Goal: Contribute content: Add original content to the website for others to see

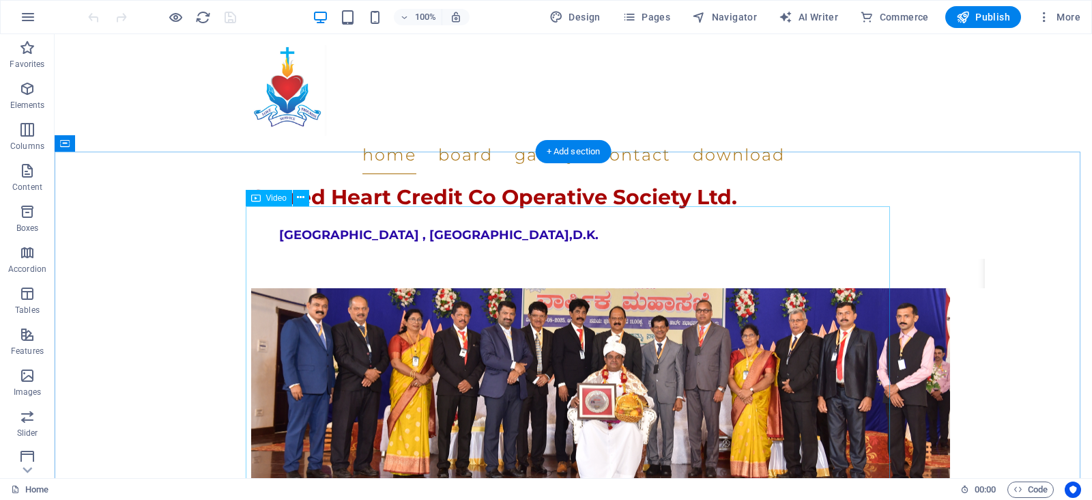
scroll to position [1615, 0]
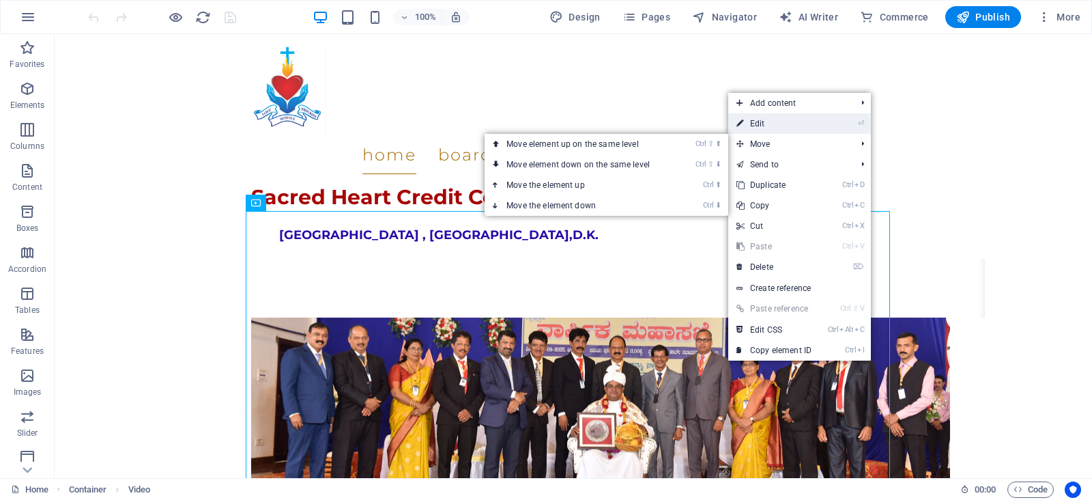
click at [754, 129] on link "⏎ Edit" at bounding box center [774, 123] width 91 height 20
select select "%"
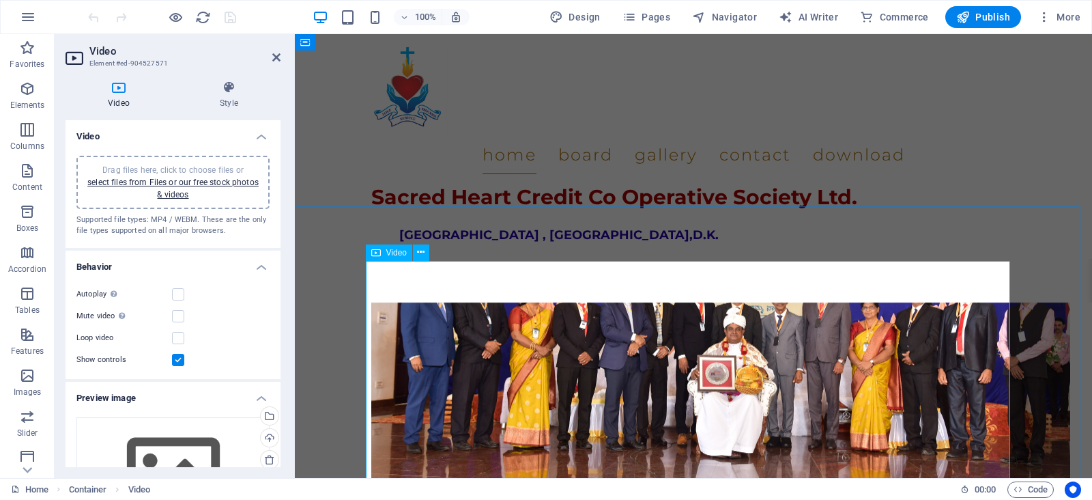
scroll to position [1547, 0]
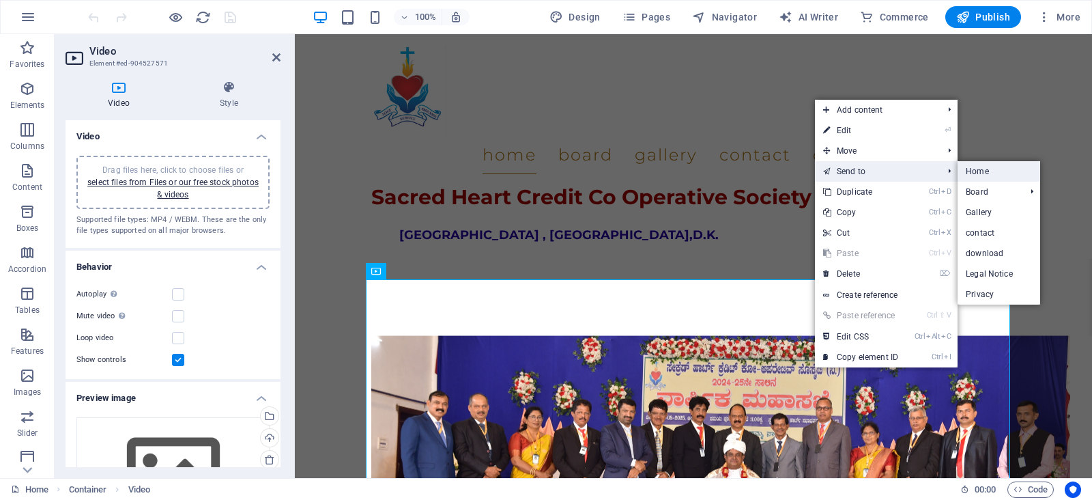
click at [993, 172] on link "Home" at bounding box center [999, 171] width 83 height 20
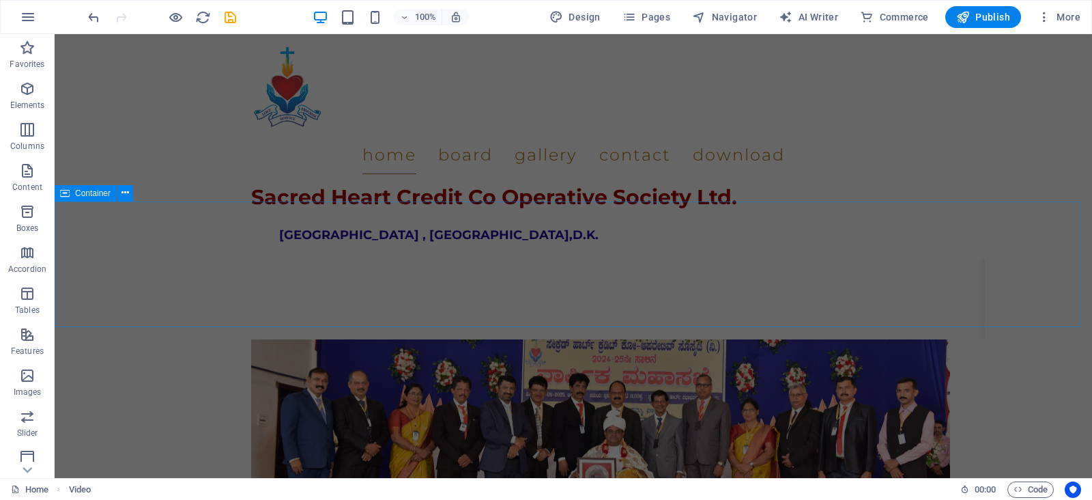
scroll to position [1502, 0]
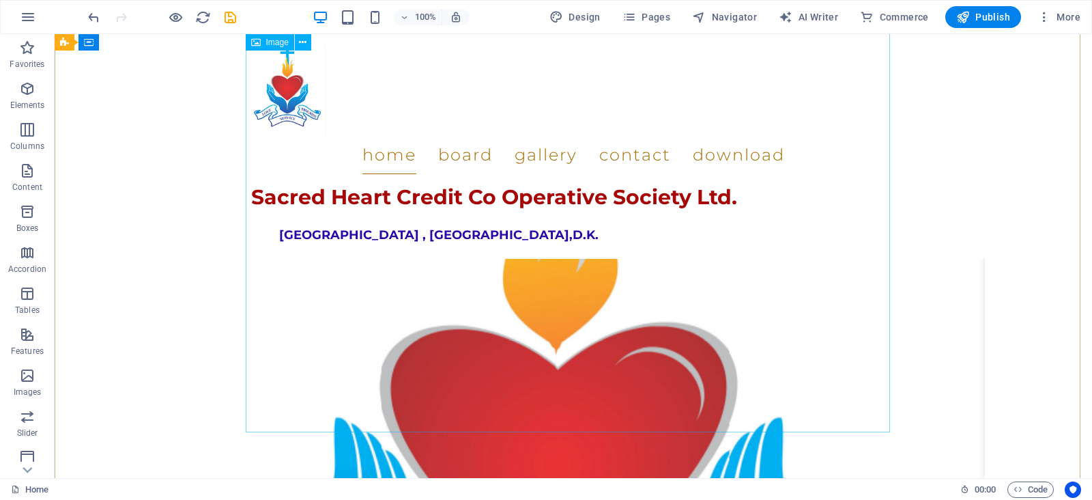
scroll to position [0, 0]
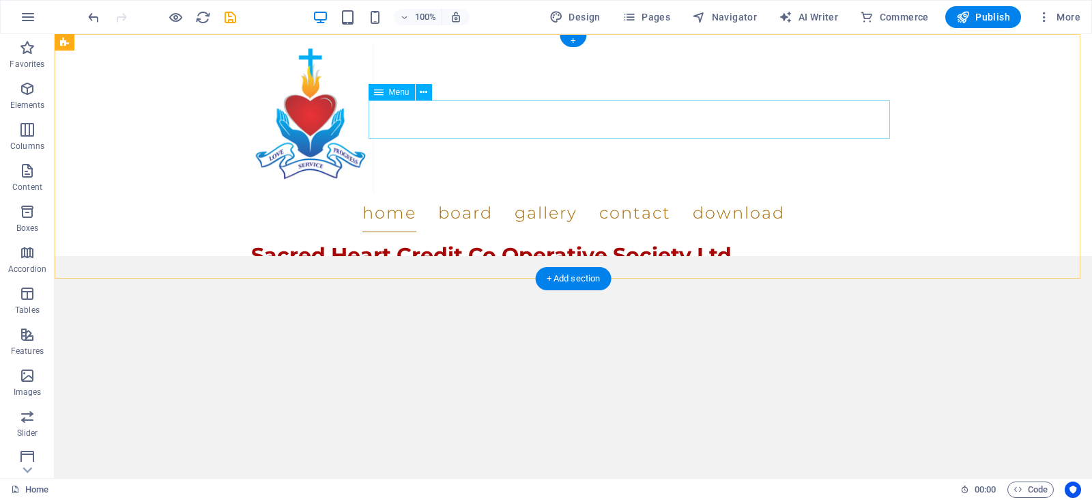
click at [606, 194] on nav "Home Board Gallery Contact Download" at bounding box center [573, 213] width 645 height 38
click at [610, 194] on nav "Home Board Gallery Contact Download" at bounding box center [573, 213] width 645 height 38
click at [539, 194] on nav "Home Board Gallery Contact Download" at bounding box center [573, 213] width 645 height 38
click at [446, 194] on nav "Home Board Gallery Contact Download" at bounding box center [573, 213] width 645 height 38
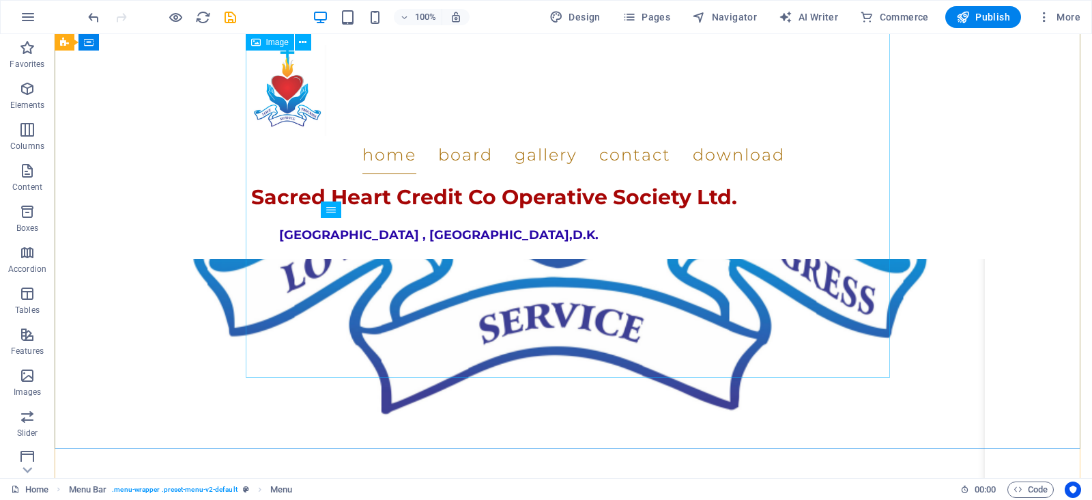
scroll to position [1161, 0]
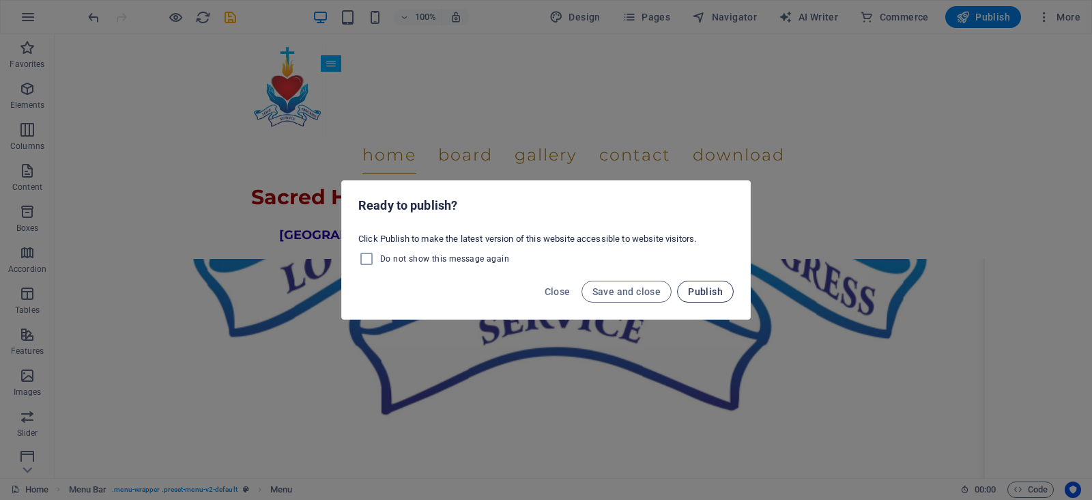
click at [720, 296] on span "Publish" at bounding box center [705, 291] width 35 height 11
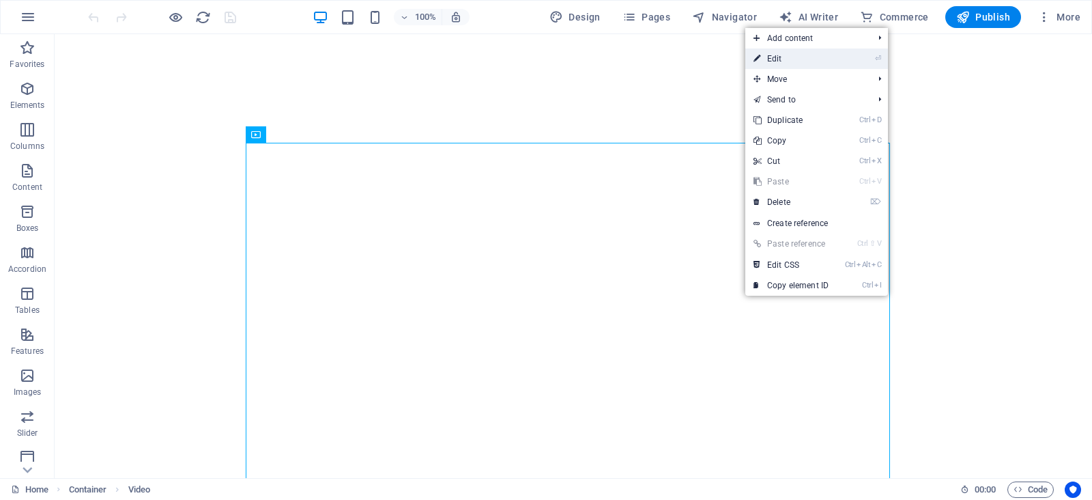
click at [766, 53] on link "⏎ Edit" at bounding box center [791, 58] width 91 height 20
select select "%"
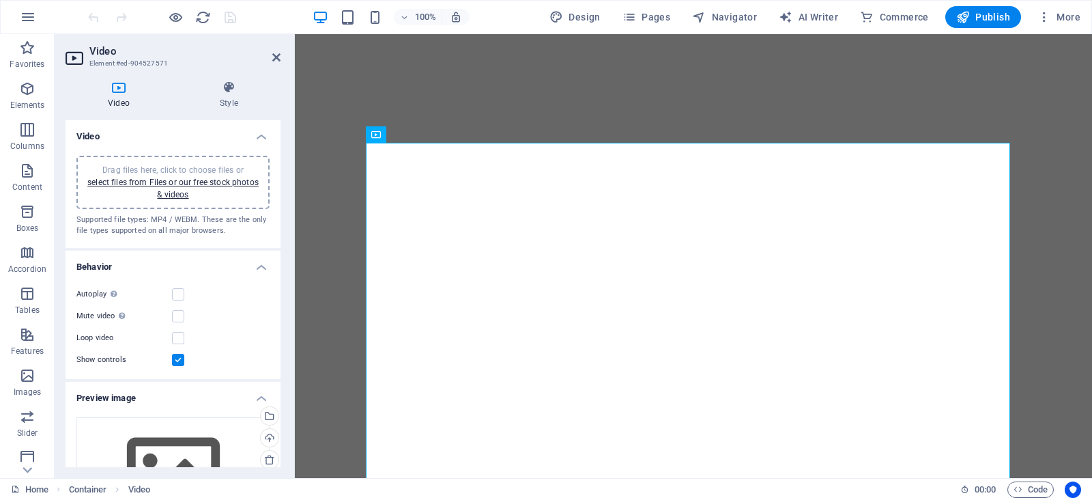
click at [123, 89] on icon at bounding box center [119, 88] width 107 height 14
click at [991, 23] on span "Publish" at bounding box center [984, 17] width 54 height 14
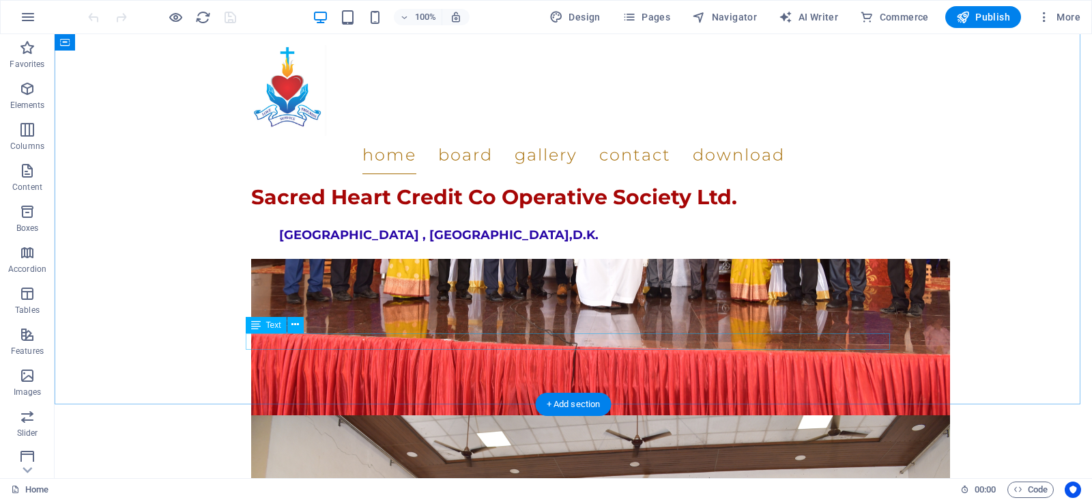
scroll to position [1820, 0]
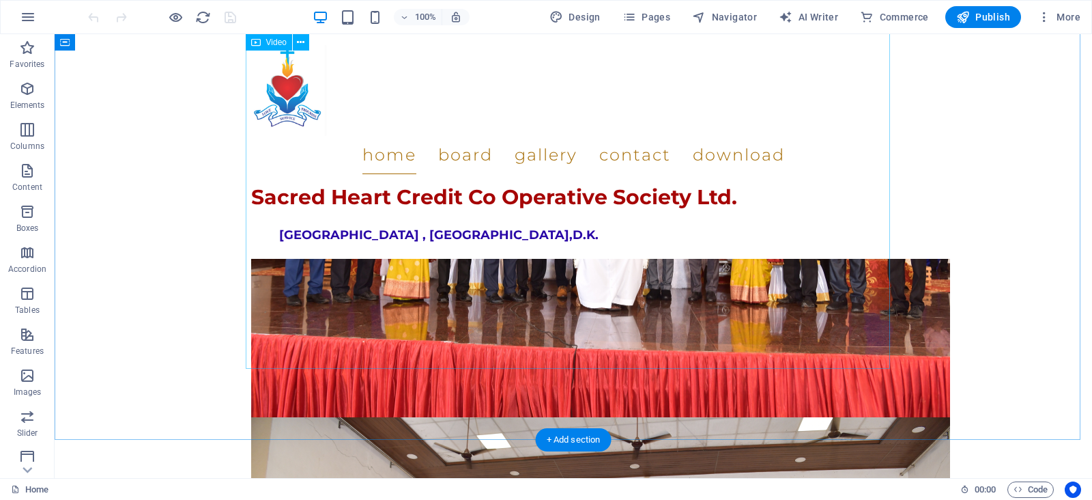
select select "%"
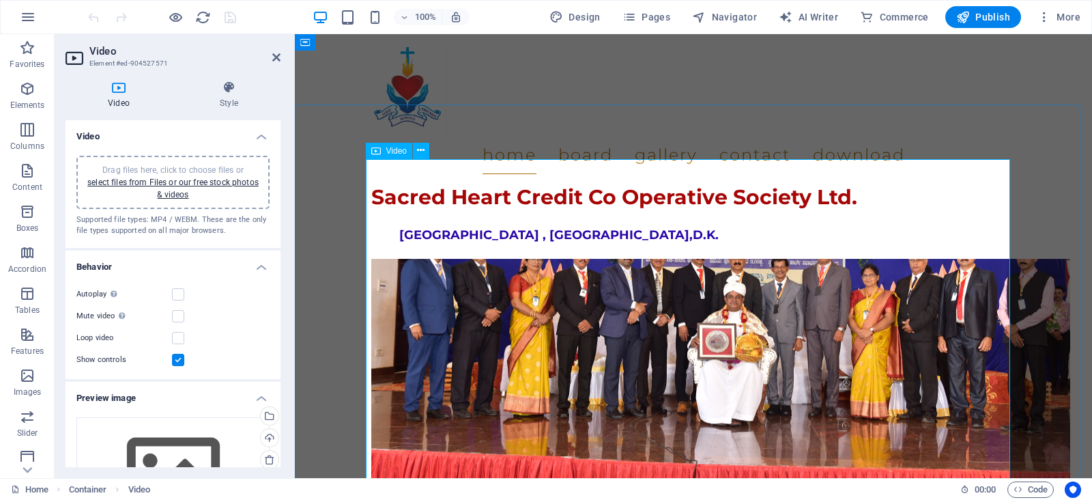
scroll to position [1615, 0]
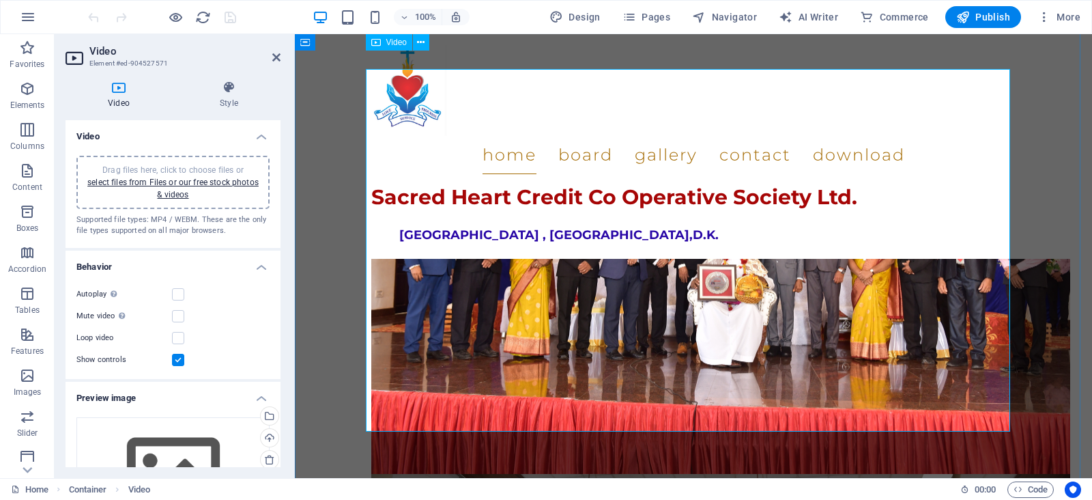
scroll to position [1752, 0]
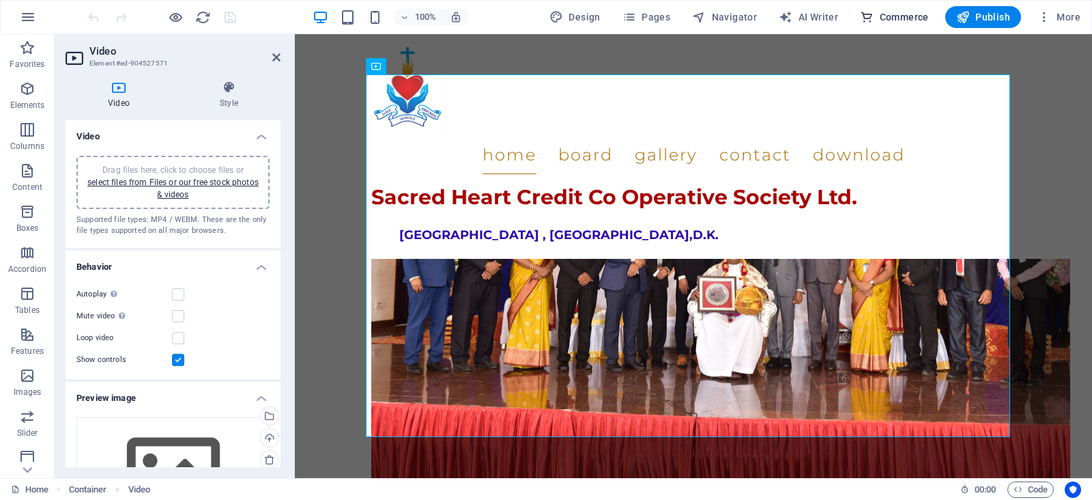
click at [900, 13] on span "Commerce" at bounding box center [894, 17] width 69 height 14
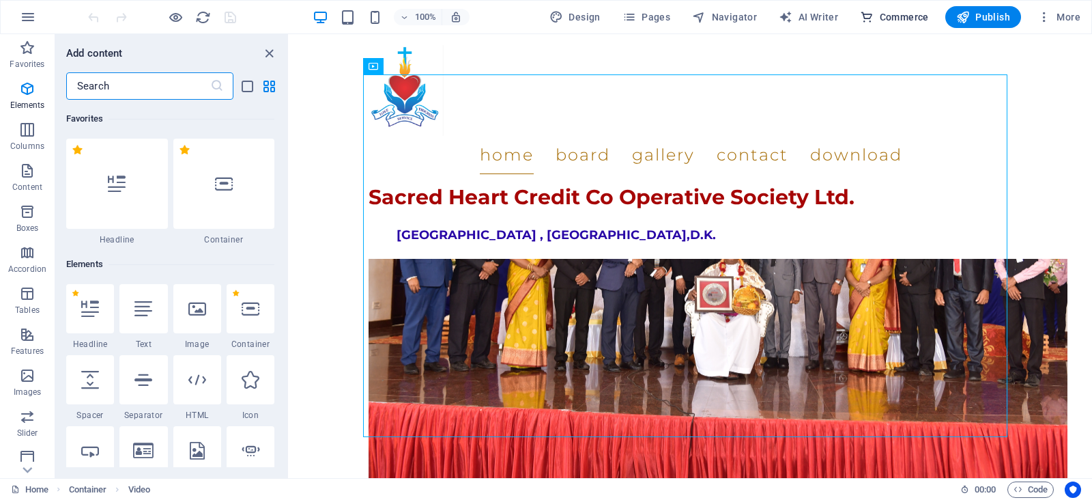
scroll to position [13158, 0]
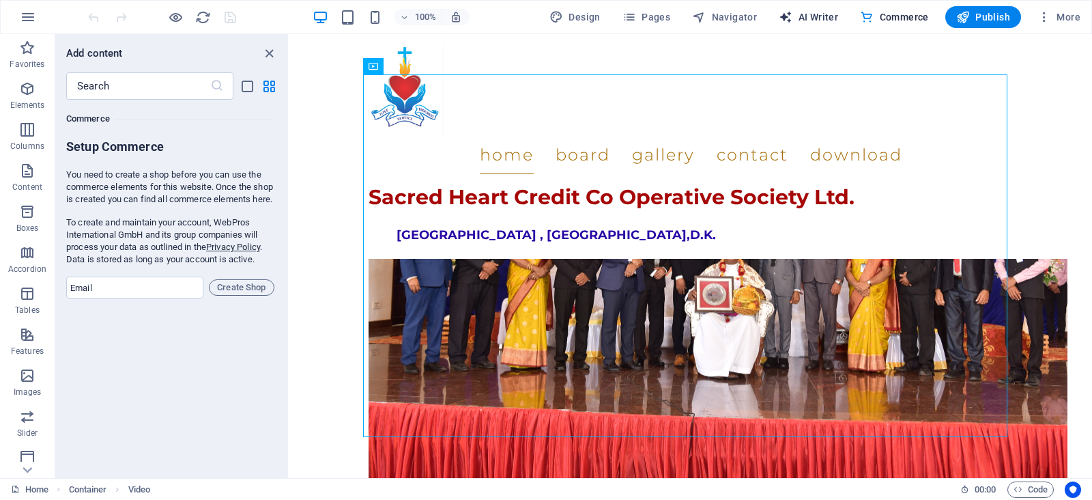
click at [812, 19] on span "AI Writer" at bounding box center [808, 17] width 59 height 14
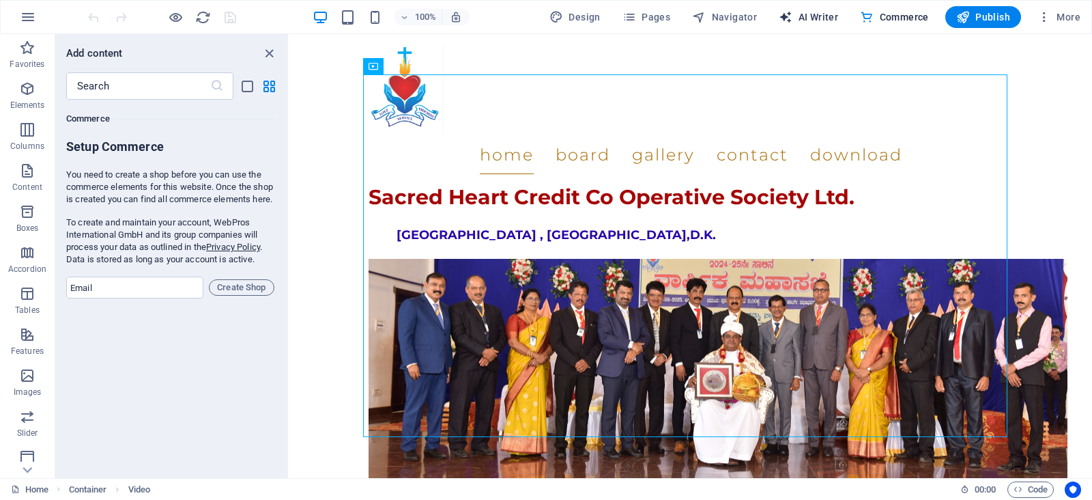
select select "English"
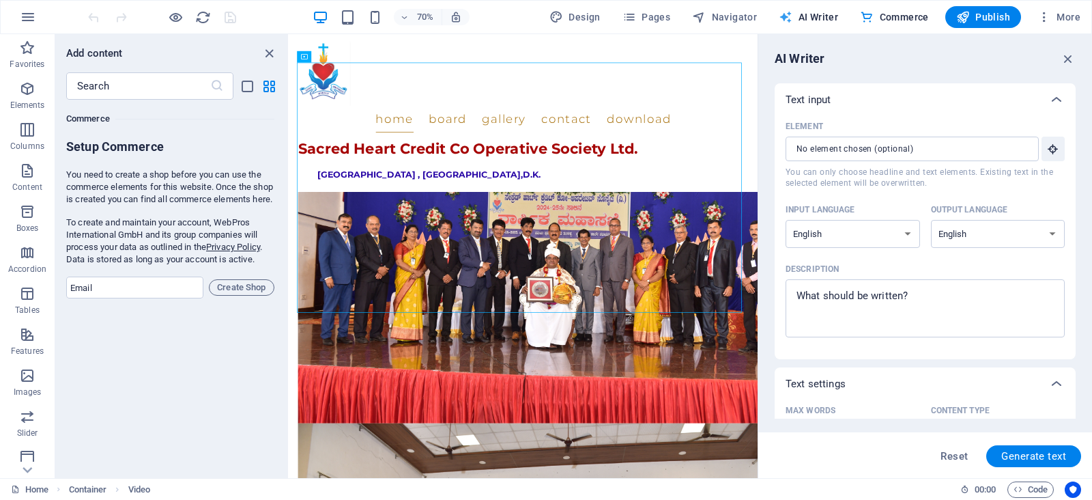
scroll to position [0, 0]
click at [752, 16] on span "Navigator" at bounding box center [724, 17] width 65 height 14
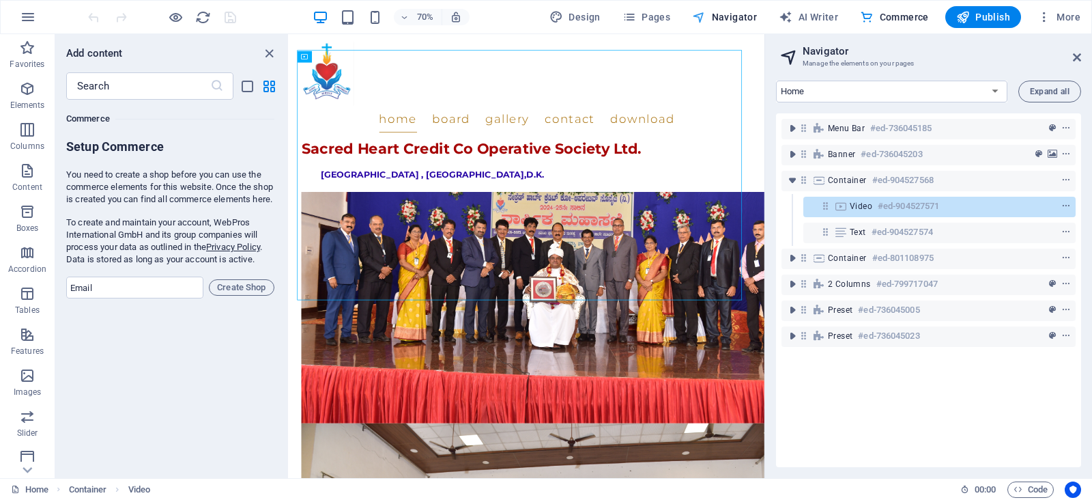
scroll to position [1752, 0]
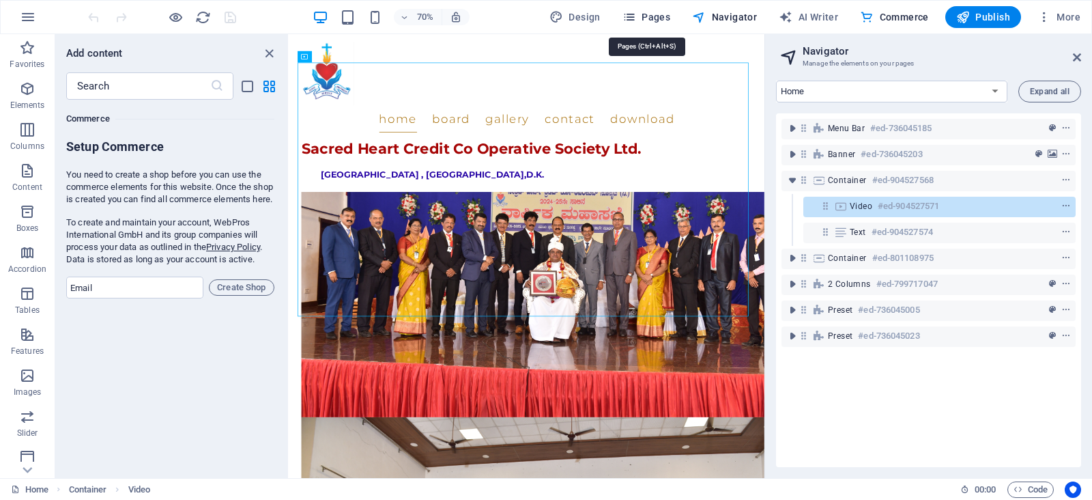
click at [665, 22] on span "Pages" at bounding box center [647, 17] width 48 height 14
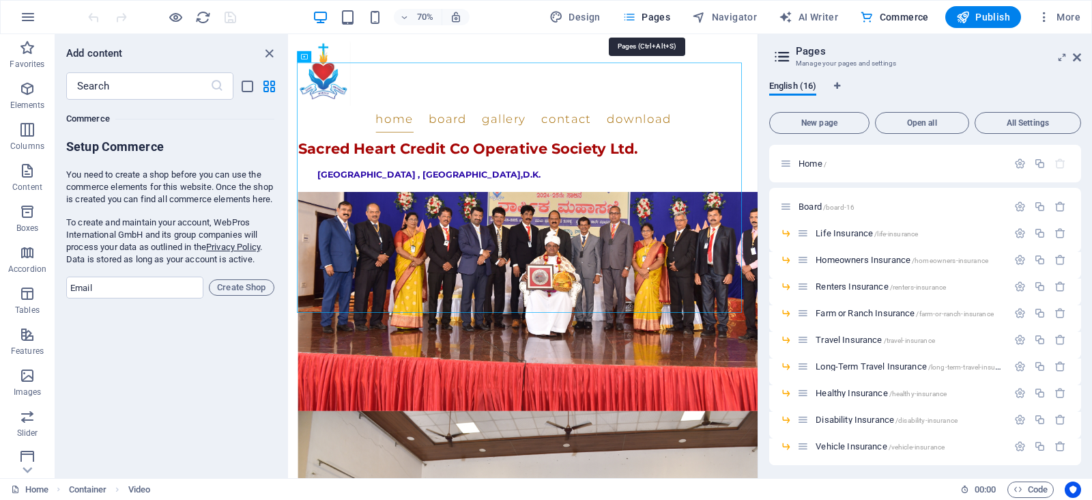
scroll to position [1734, 0]
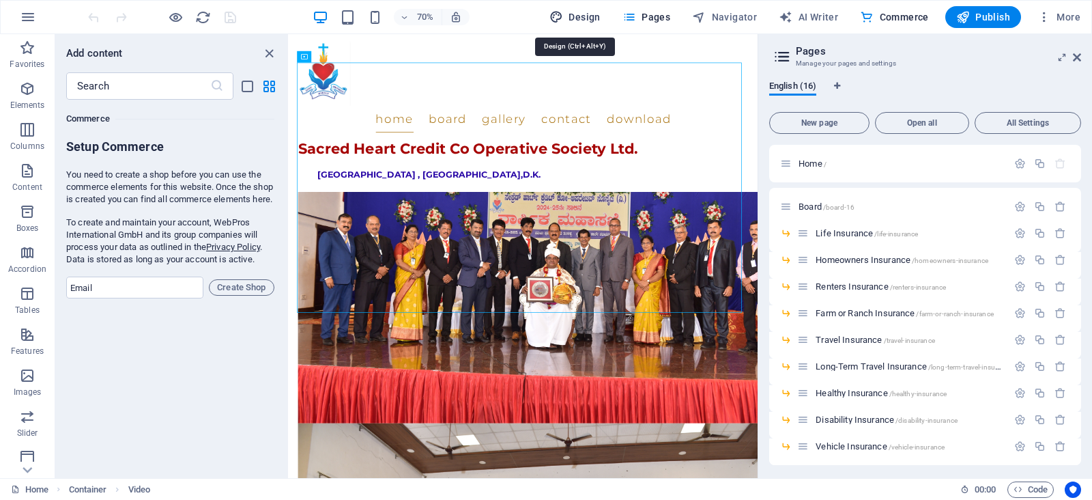
click at [578, 20] on span "Design" at bounding box center [575, 17] width 51 height 14
select select "px"
select select "300"
select select "px"
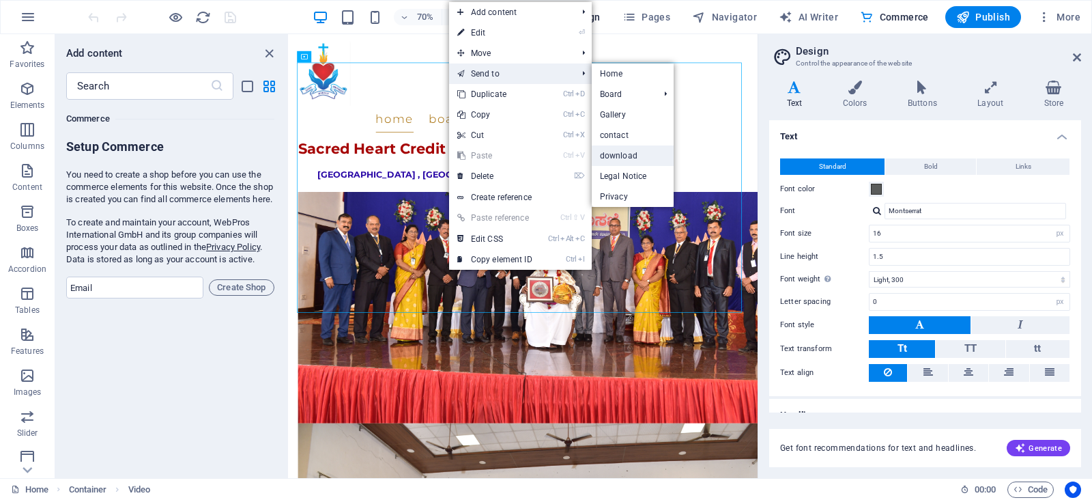
click at [648, 159] on link "download" at bounding box center [633, 155] width 83 height 20
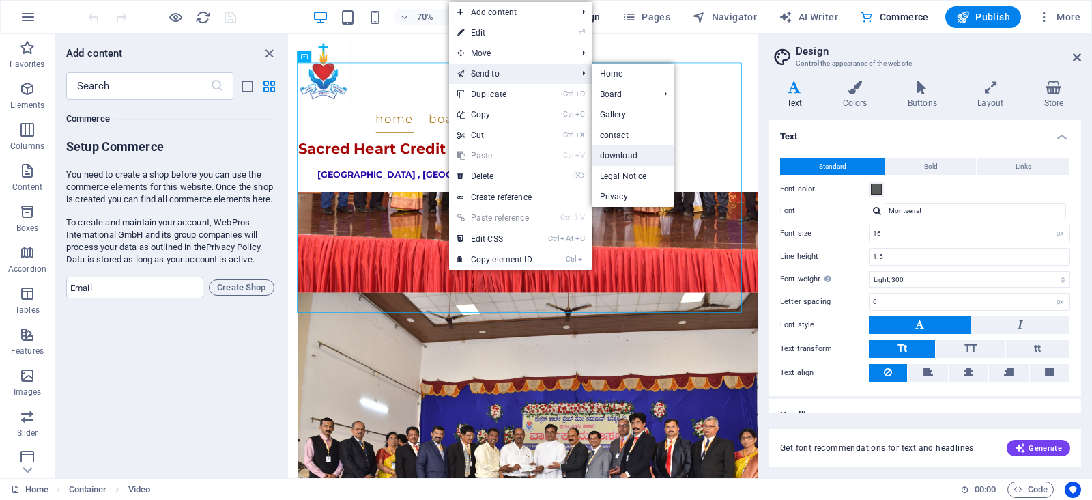
scroll to position [0, 0]
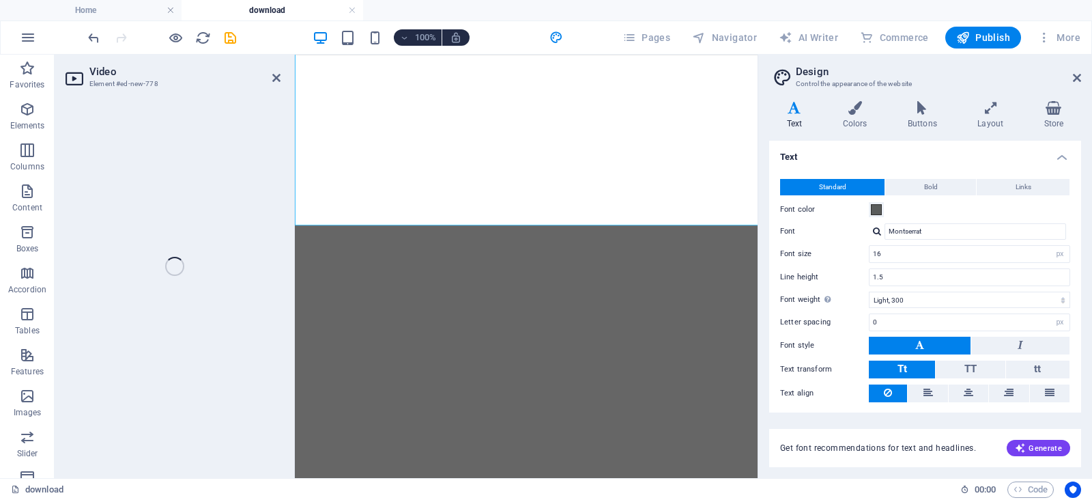
select select "%"
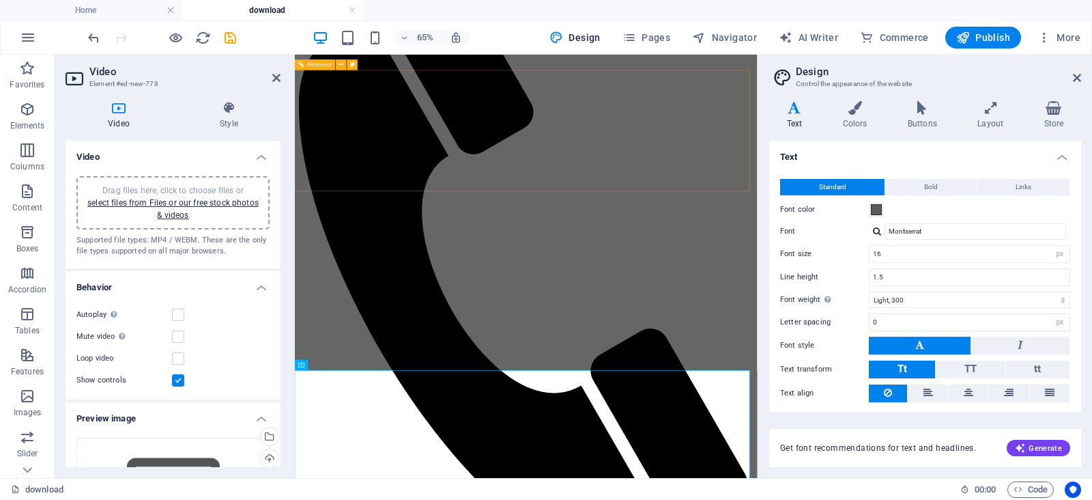
scroll to position [204, 0]
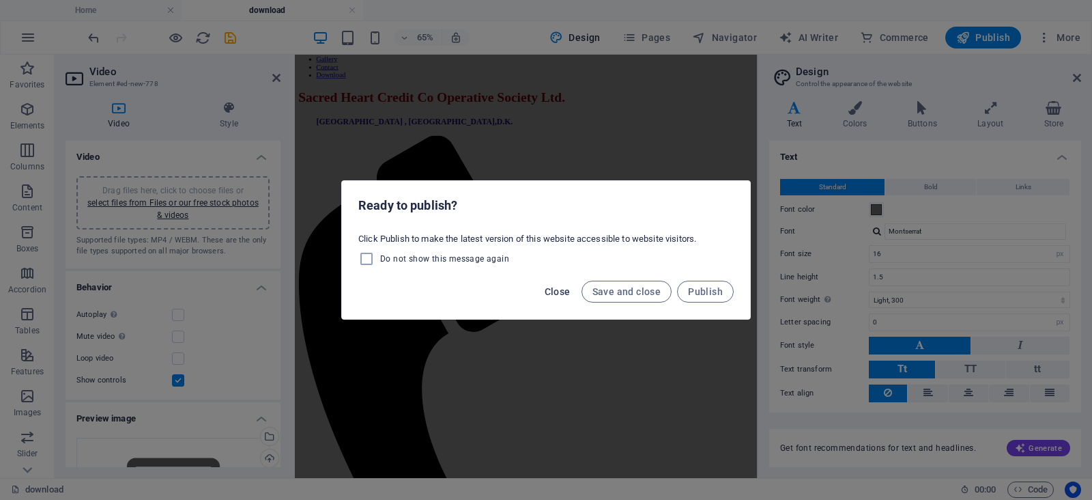
click at [567, 294] on span "Close" at bounding box center [558, 291] width 26 height 11
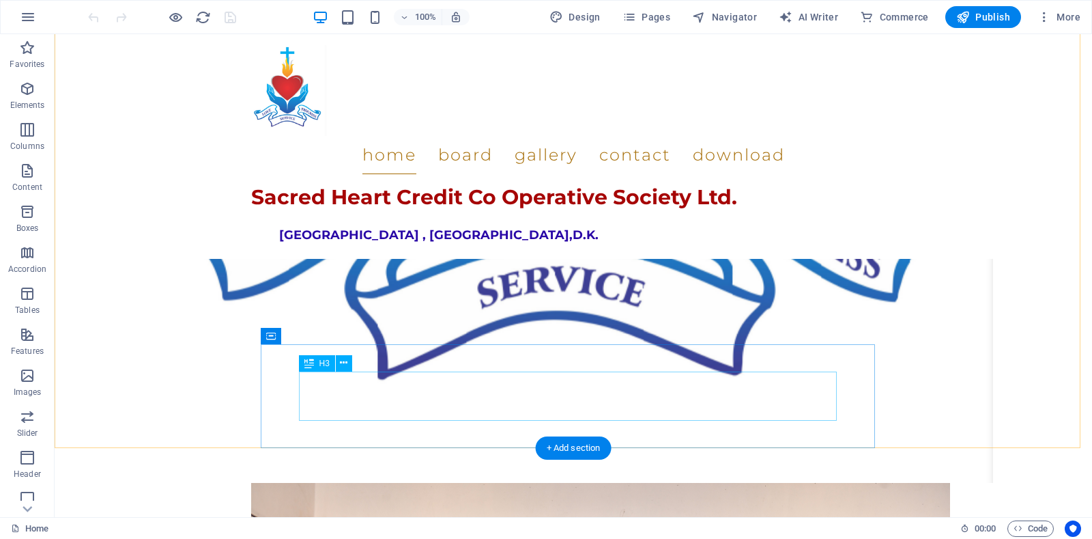
scroll to position [1392, 0]
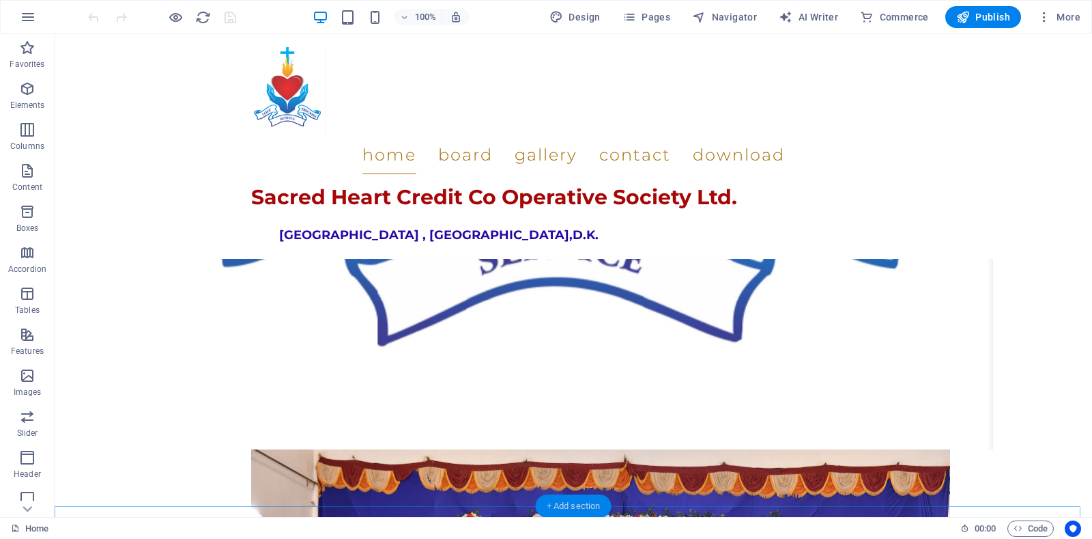
click at [582, 503] on div "+ Add section" at bounding box center [574, 505] width 76 height 23
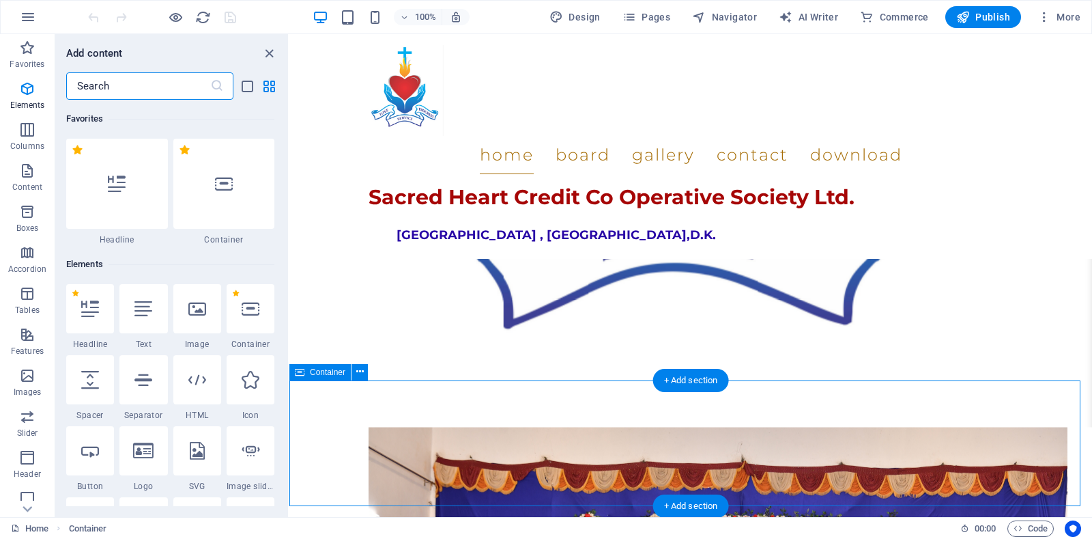
scroll to position [2389, 0]
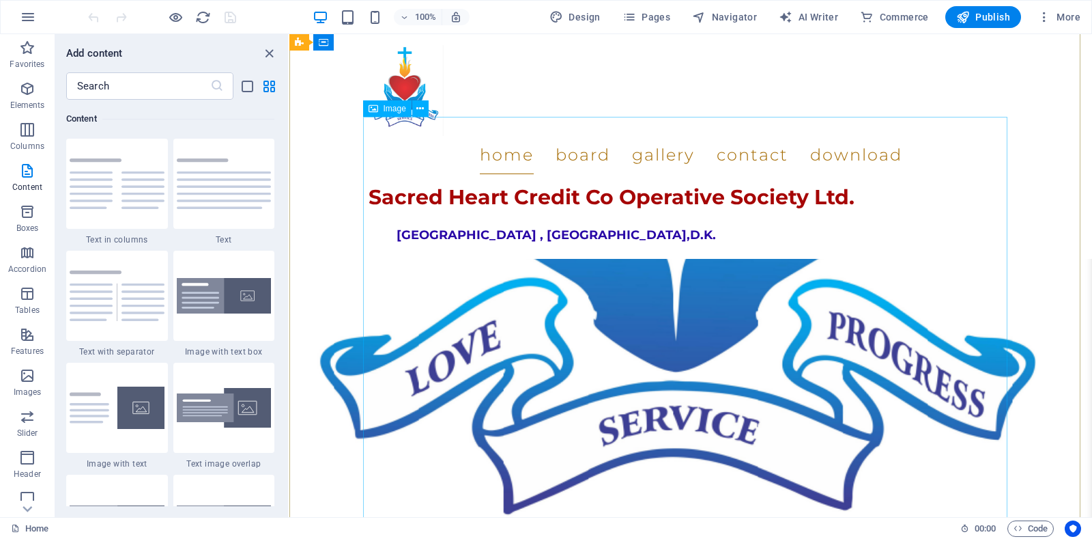
scroll to position [1050, 0]
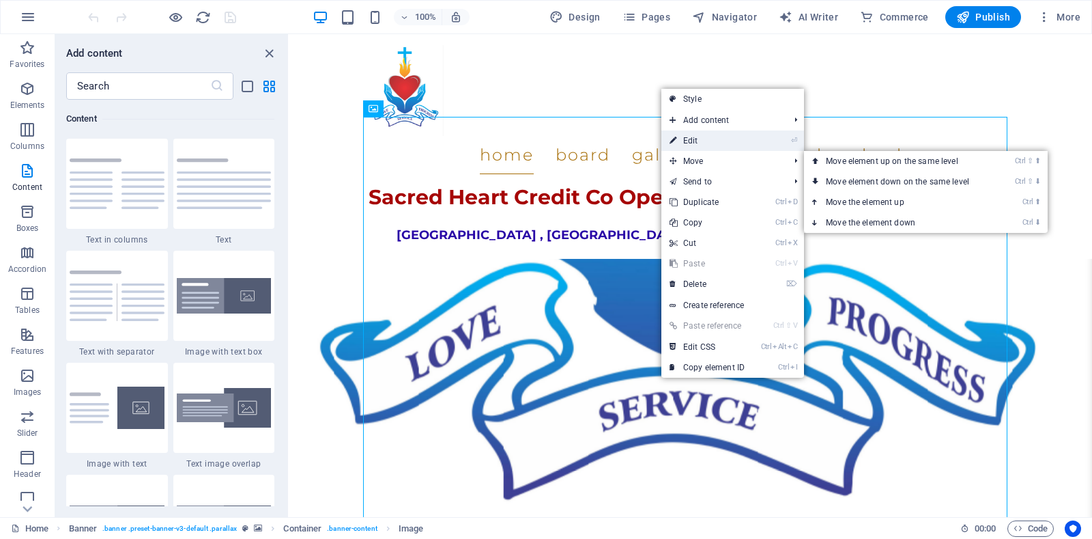
click at [711, 139] on link "⏎ Edit" at bounding box center [707, 140] width 91 height 20
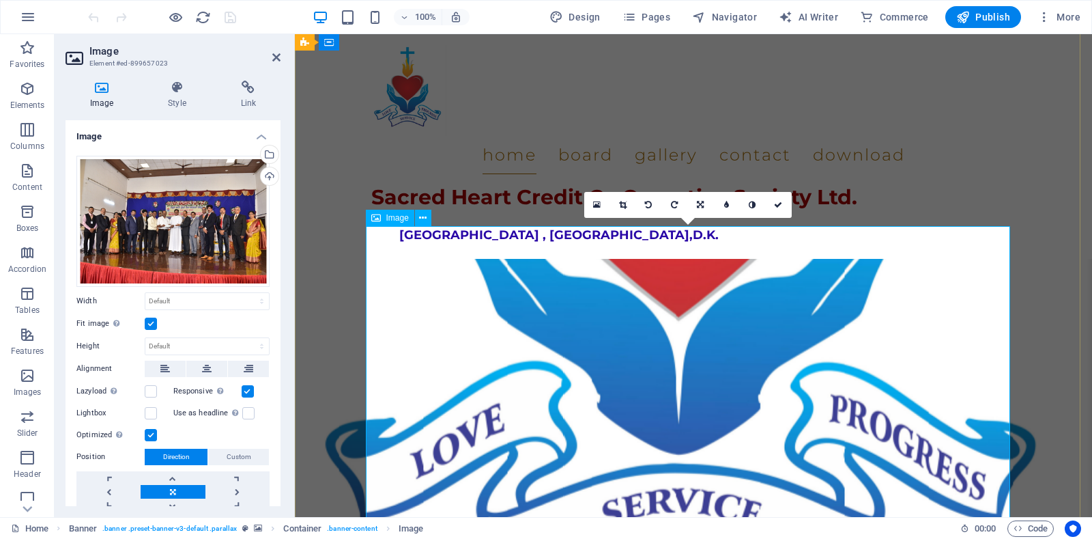
scroll to position [855, 0]
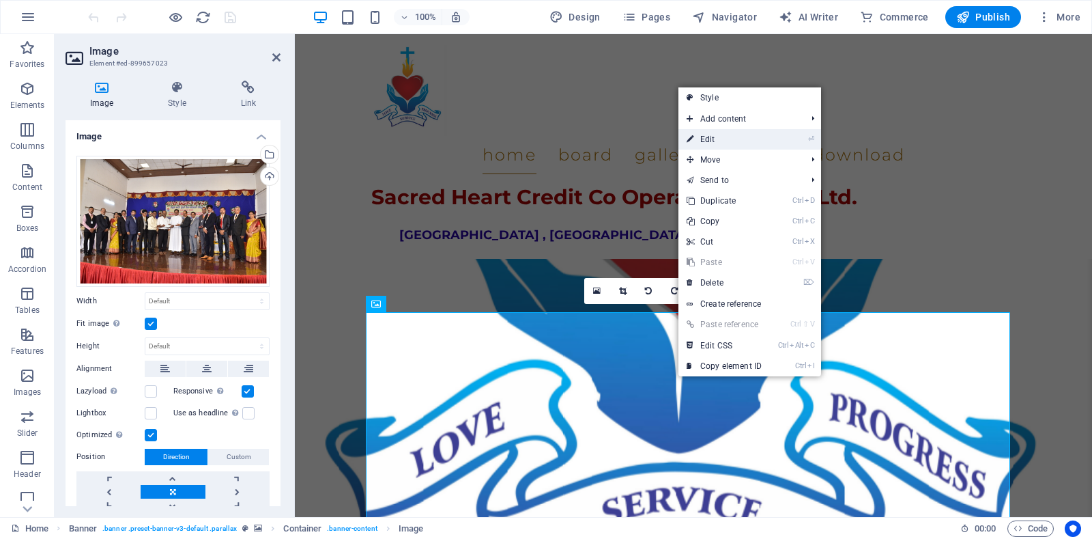
click at [711, 147] on link "⏎ Edit" at bounding box center [724, 139] width 91 height 20
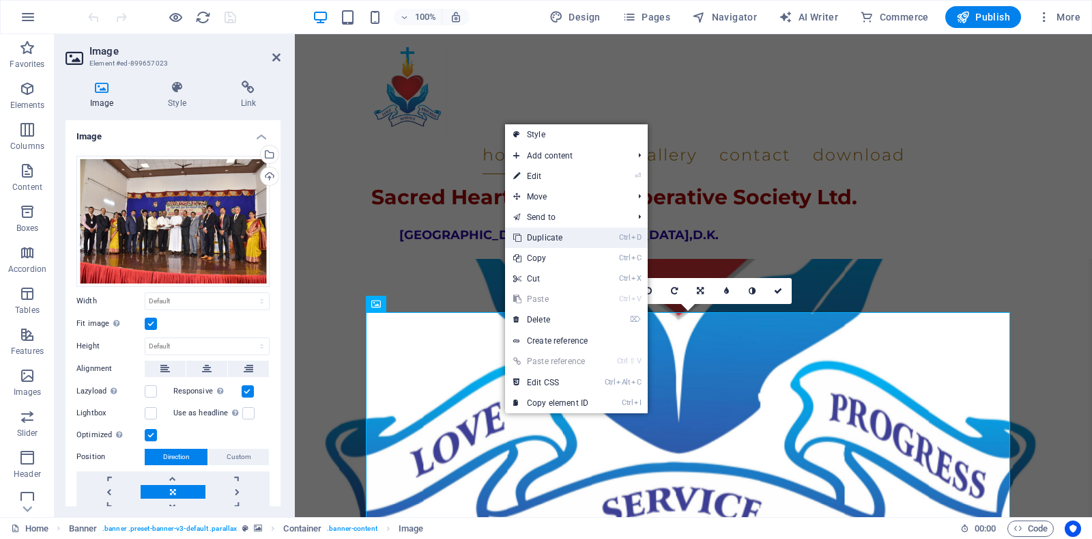
click at [559, 238] on link "Ctrl D Duplicate" at bounding box center [550, 237] width 91 height 20
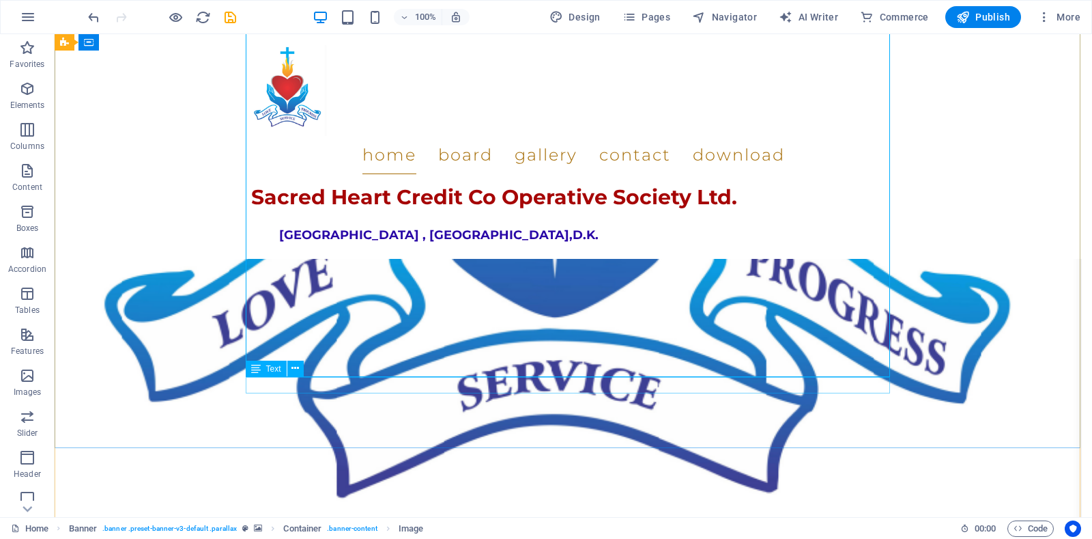
scroll to position [1809, 0]
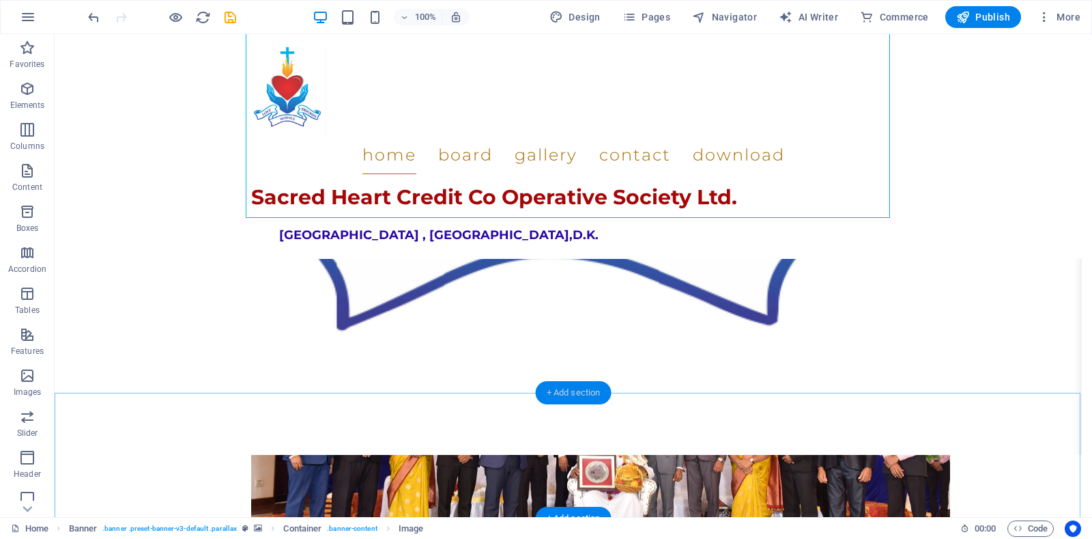
click at [571, 395] on div "+ Add section" at bounding box center [574, 392] width 76 height 23
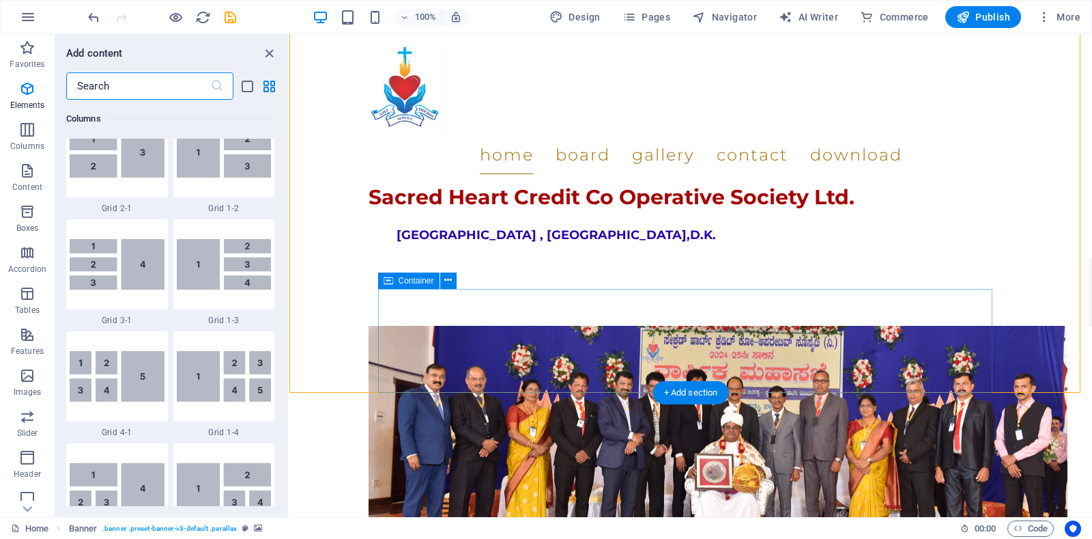
scroll to position [2389, 0]
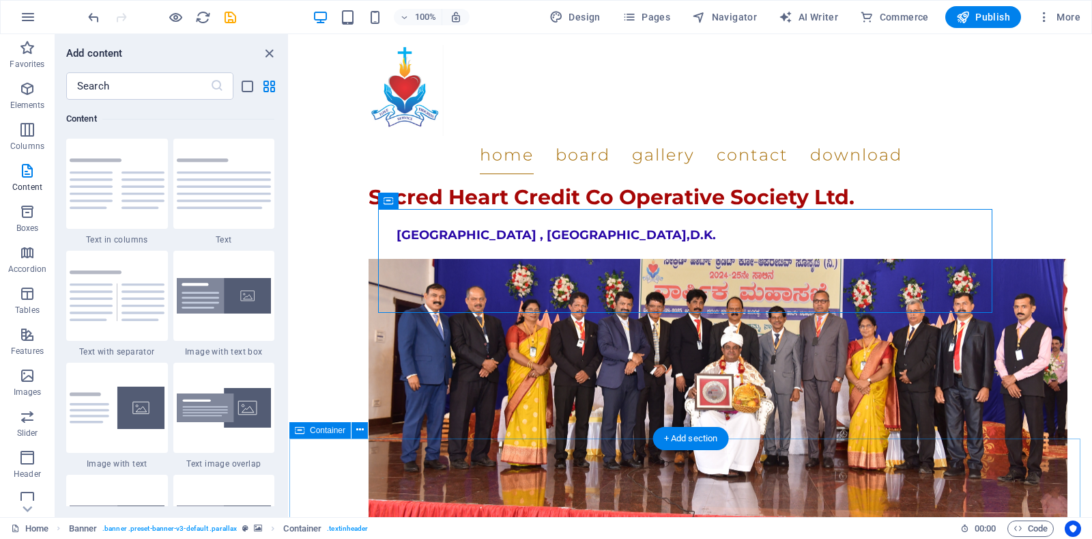
scroll to position [1945, 0]
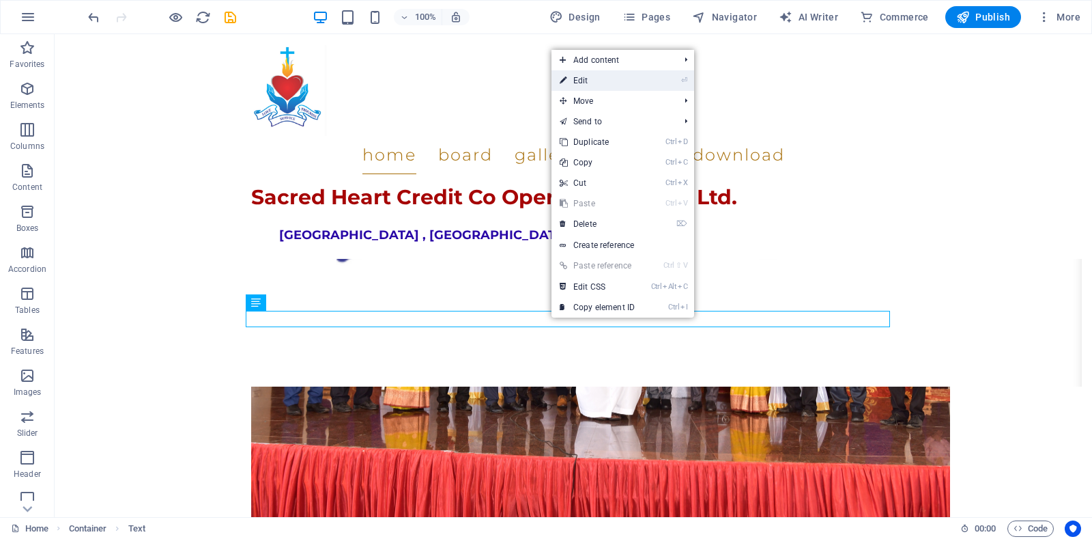
click at [598, 81] on link "⏎ Edit" at bounding box center [597, 80] width 91 height 20
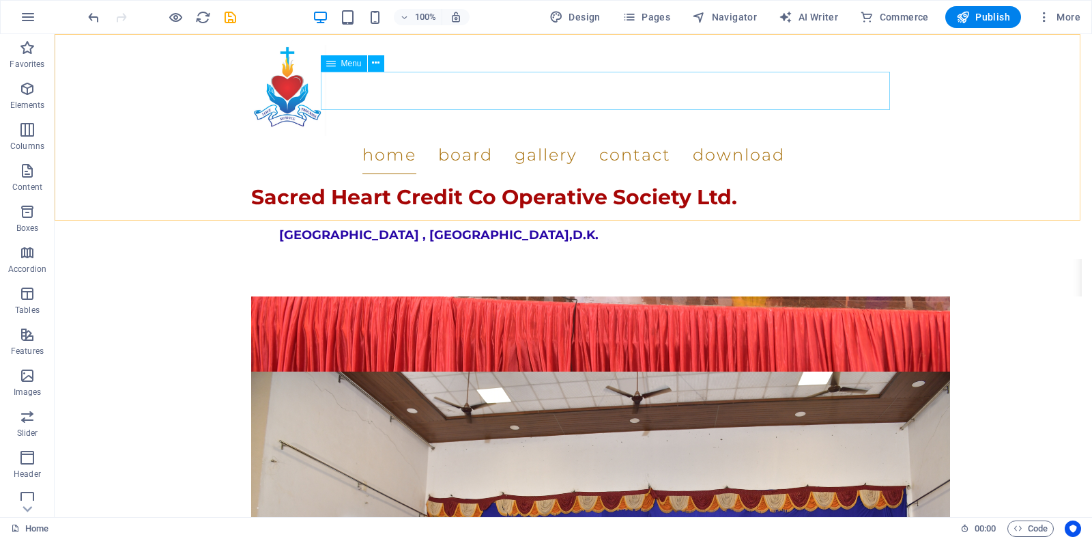
scroll to position [2082, 0]
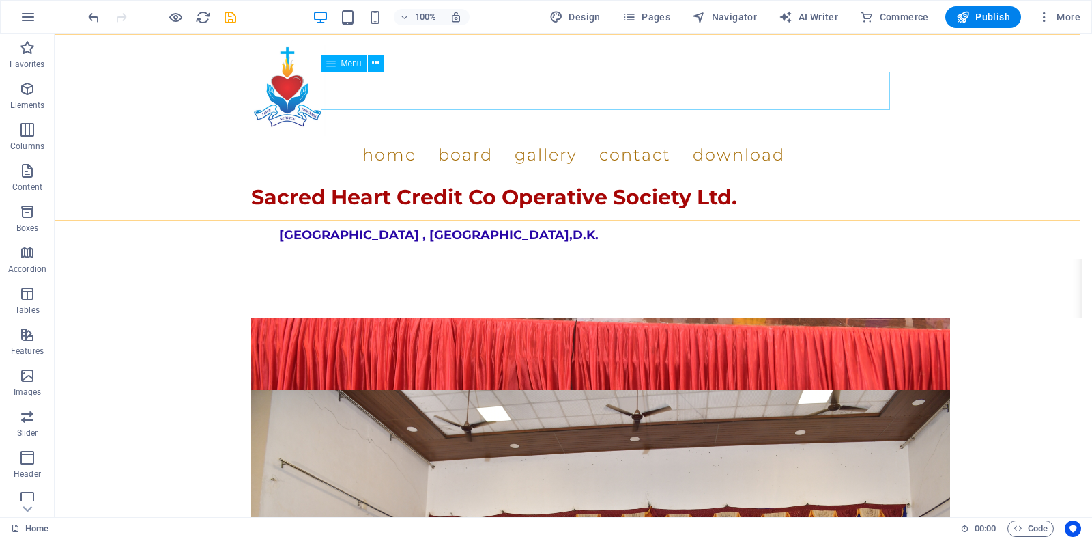
click at [485, 136] on nav "Home Board Gallery Contact Download" at bounding box center [573, 155] width 645 height 38
click at [580, 136] on nav "Home Board Gallery Contact Download" at bounding box center [573, 155] width 645 height 38
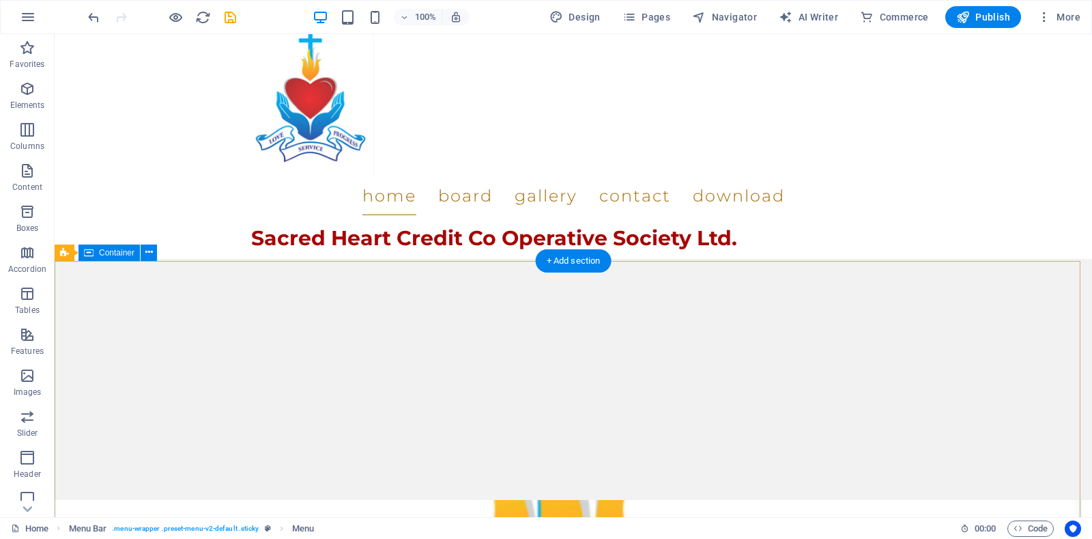
scroll to position [0, 0]
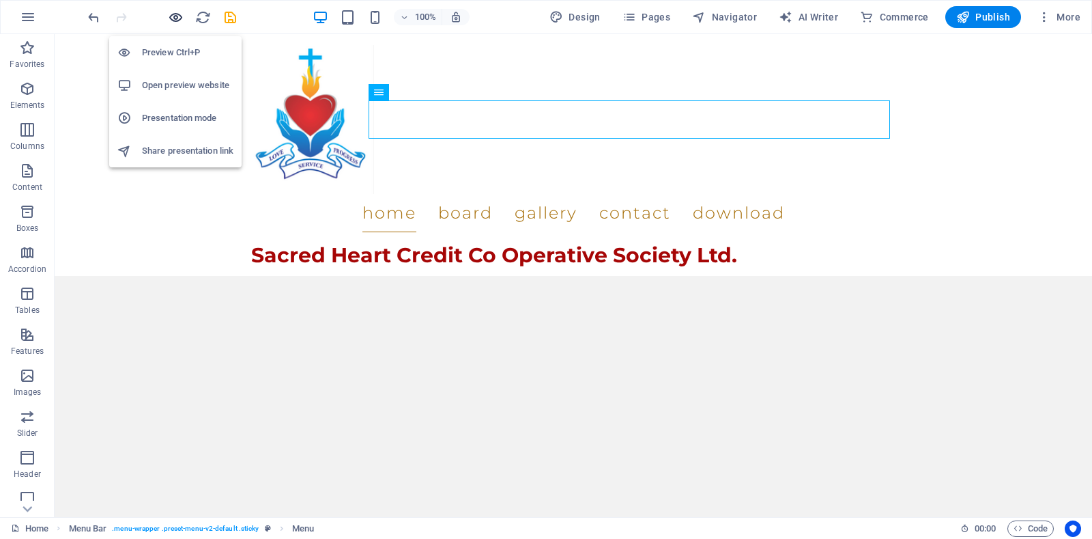
click at [178, 19] on icon "button" at bounding box center [176, 18] width 16 height 16
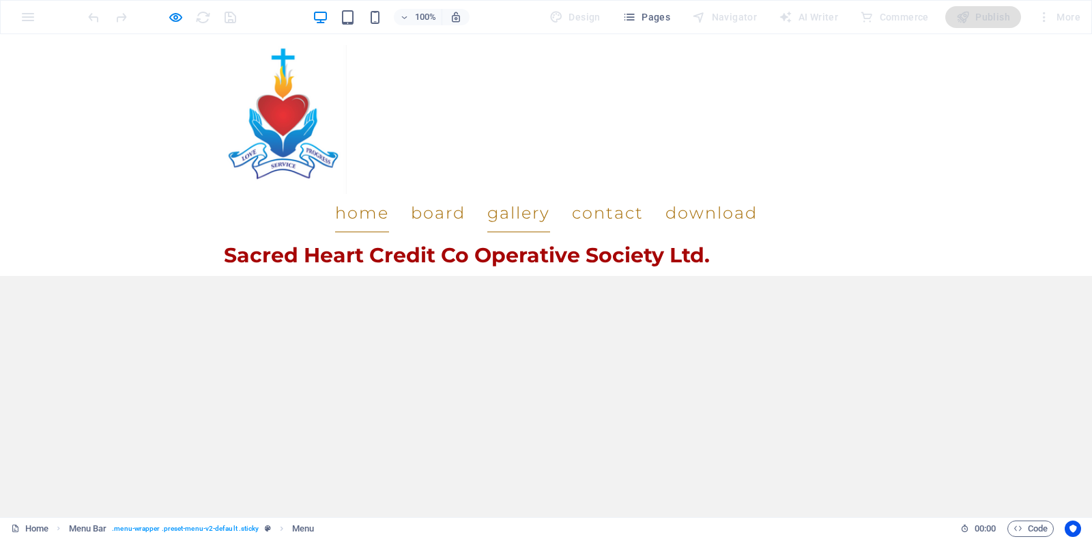
click at [550, 194] on link "Gallery" at bounding box center [519, 213] width 63 height 38
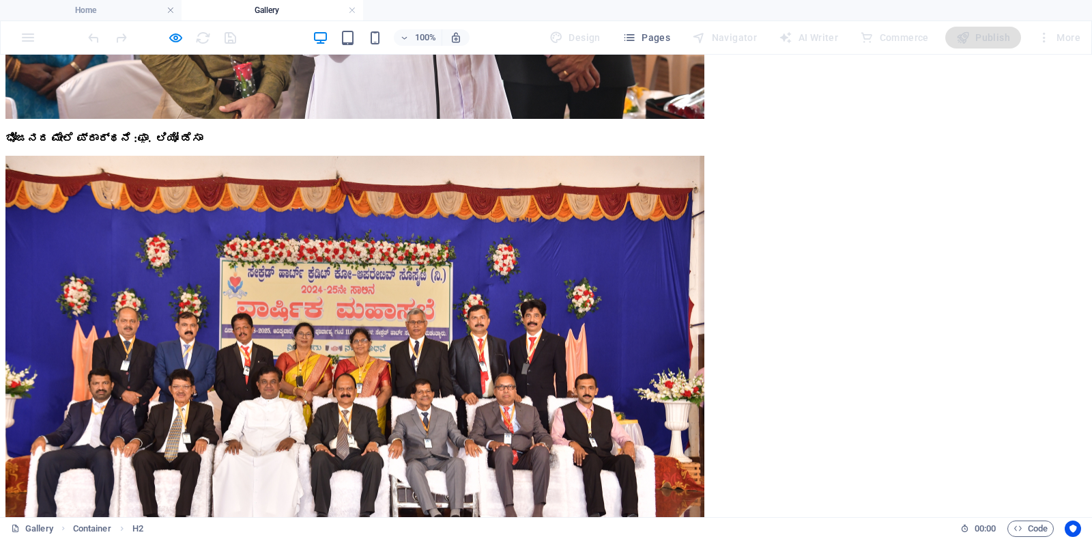
scroll to position [12154, 0]
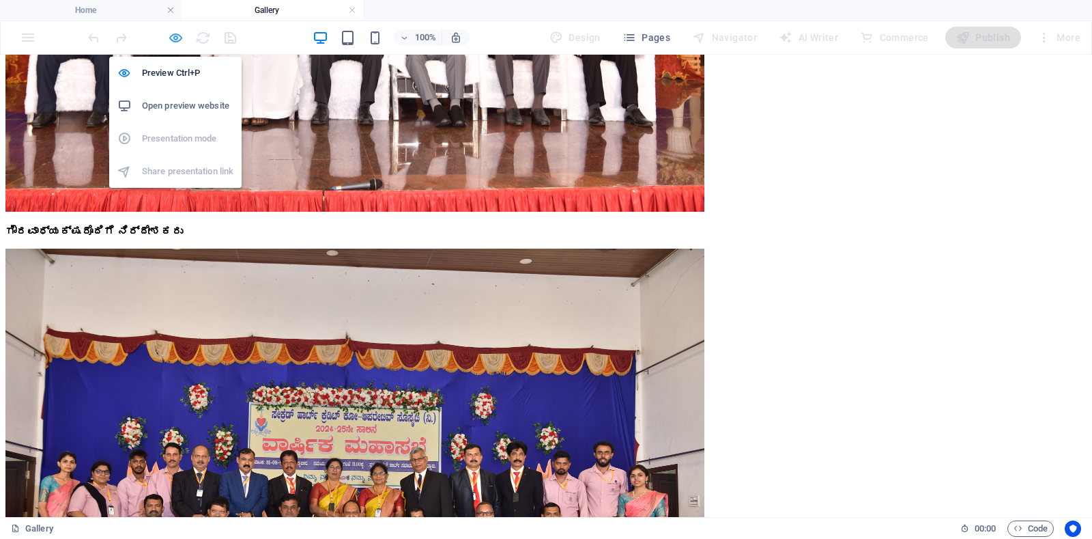
click at [174, 37] on icon "button" at bounding box center [176, 38] width 16 height 16
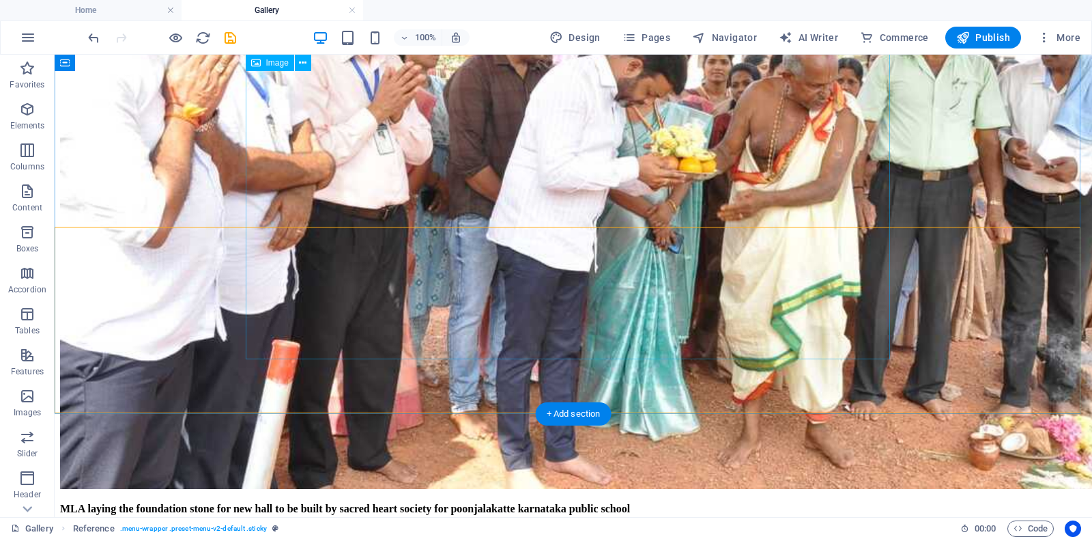
scroll to position [17224, 0]
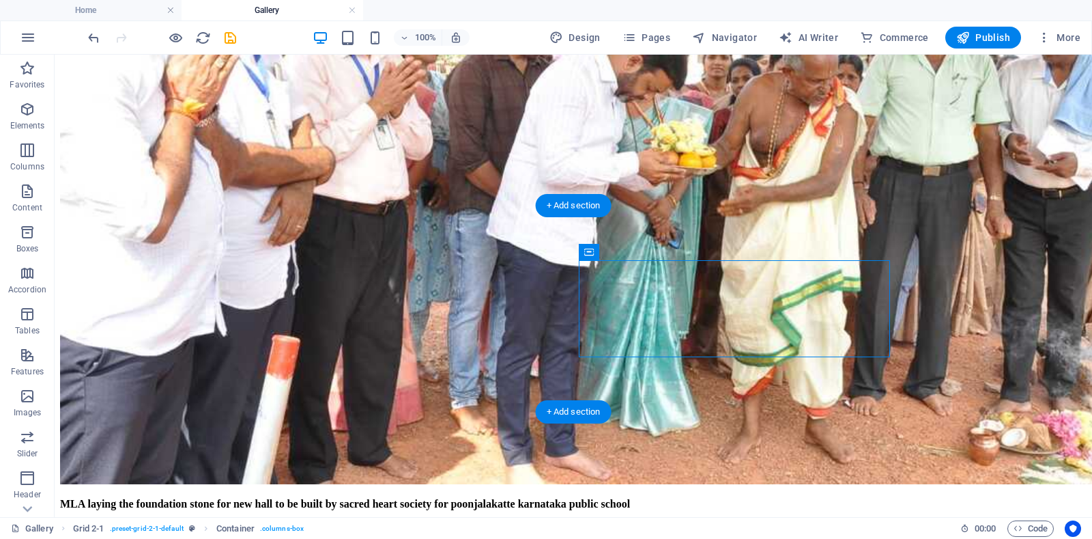
drag, startPoint x: 636, startPoint y: 296, endPoint x: 466, endPoint y: 296, distance: 170.0
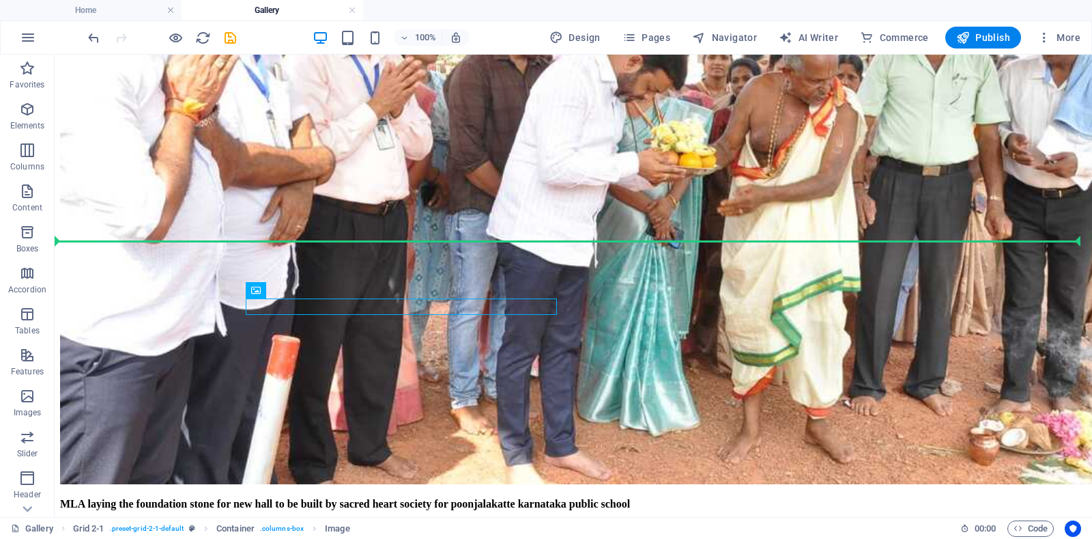
drag, startPoint x: 436, startPoint y: 300, endPoint x: 446, endPoint y: 241, distance: 60.2
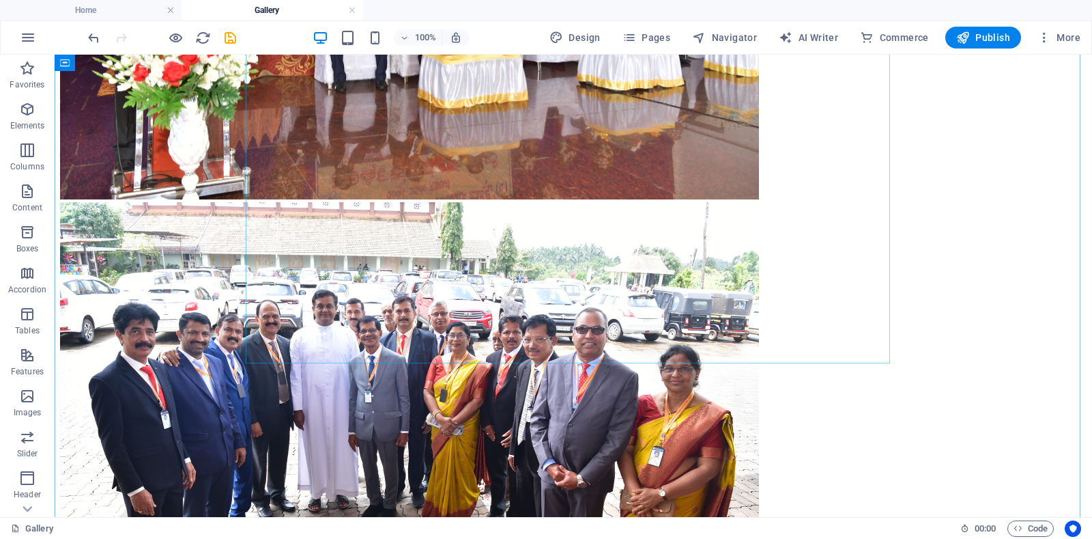
scroll to position [2195, 0]
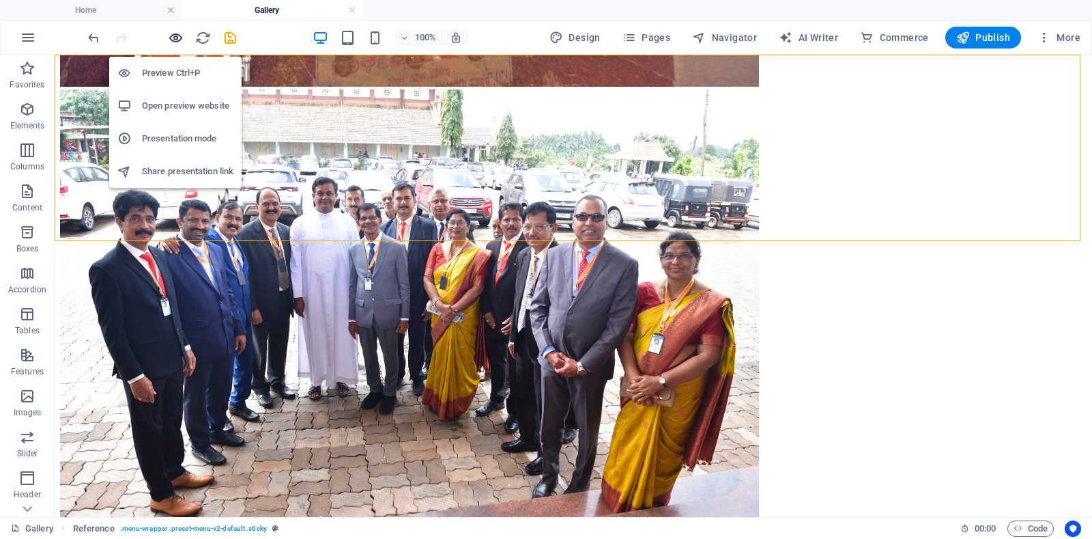
click at [170, 37] on icon "button" at bounding box center [176, 38] width 16 height 16
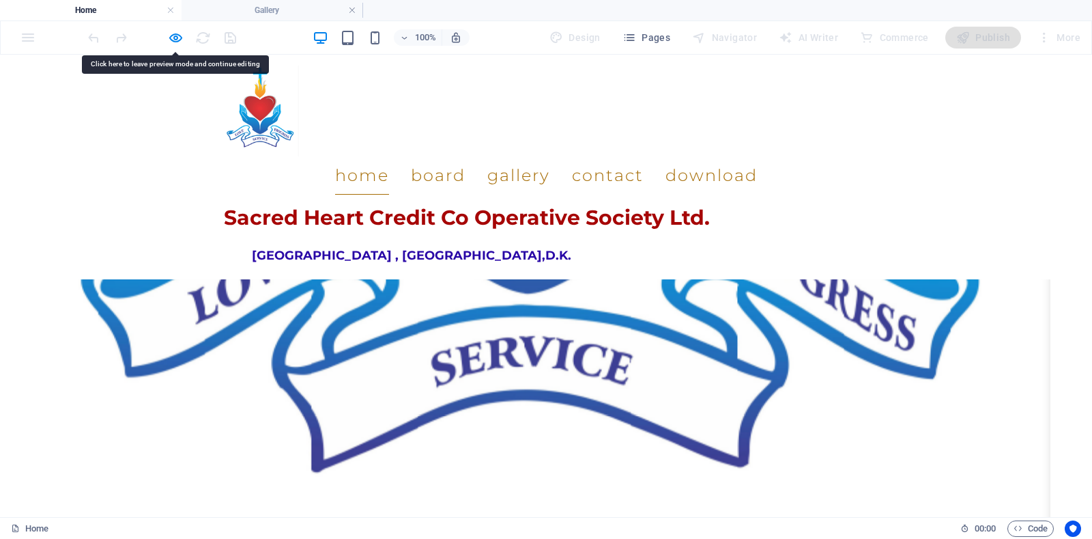
scroll to position [1434, 0]
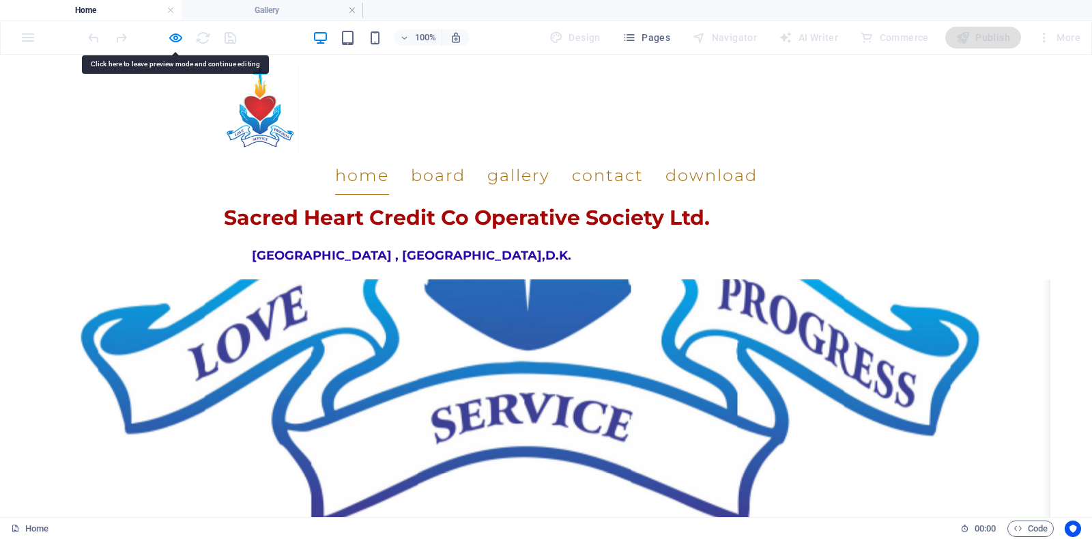
drag, startPoint x: 520, startPoint y: 371, endPoint x: 471, endPoint y: 350, distance: 53.8
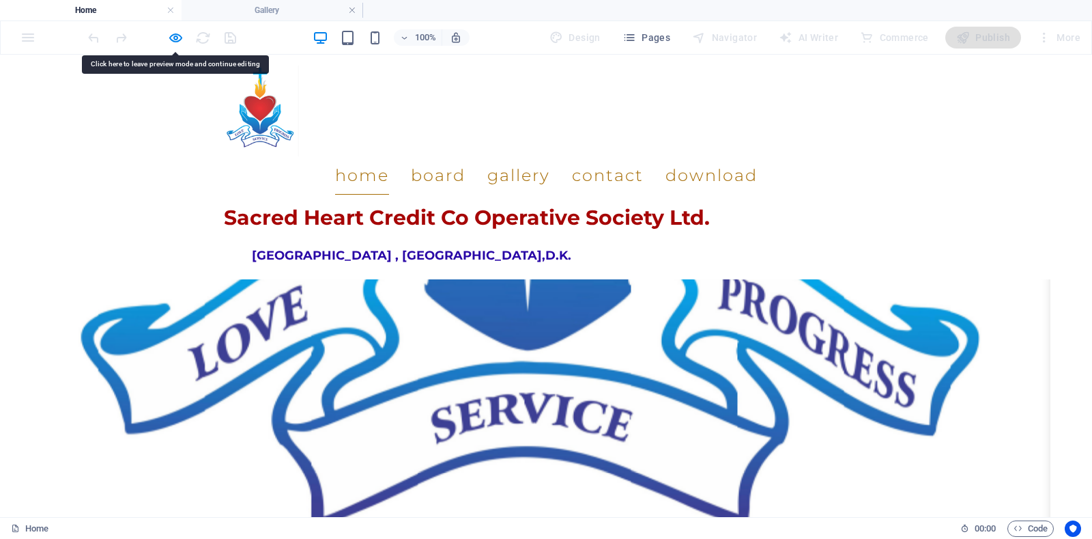
drag, startPoint x: 486, startPoint y: 332, endPoint x: 470, endPoint y: 339, distance: 18.0
click at [175, 38] on icon "button" at bounding box center [176, 38] width 16 height 16
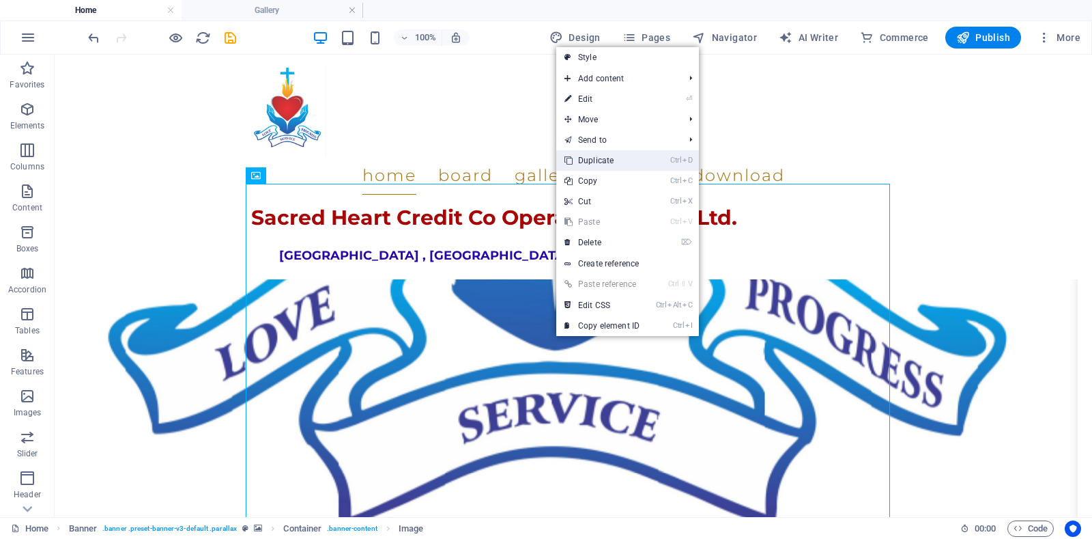
click at [606, 161] on link "Ctrl D Duplicate" at bounding box center [601, 160] width 91 height 20
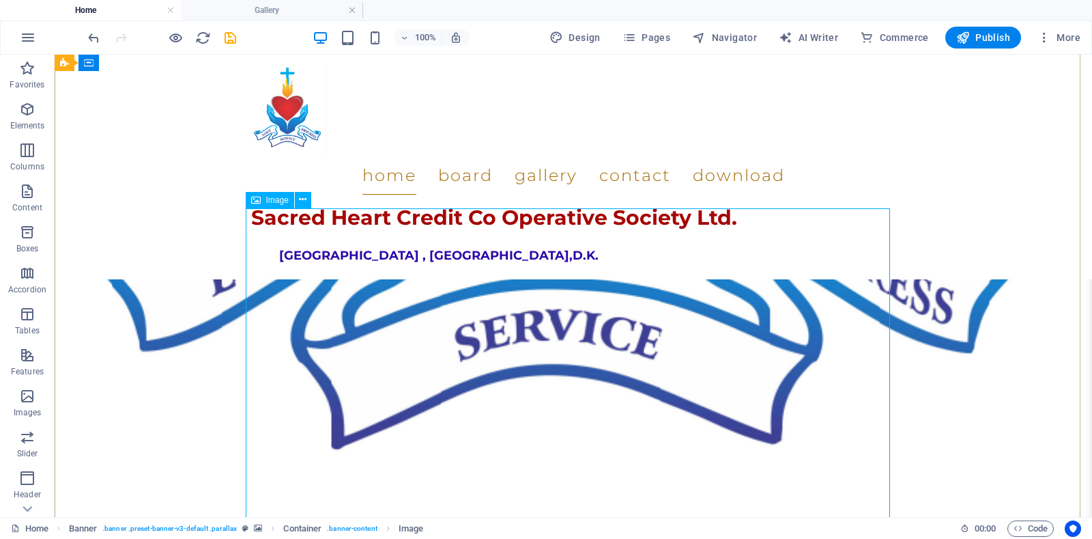
scroll to position [1839, 0]
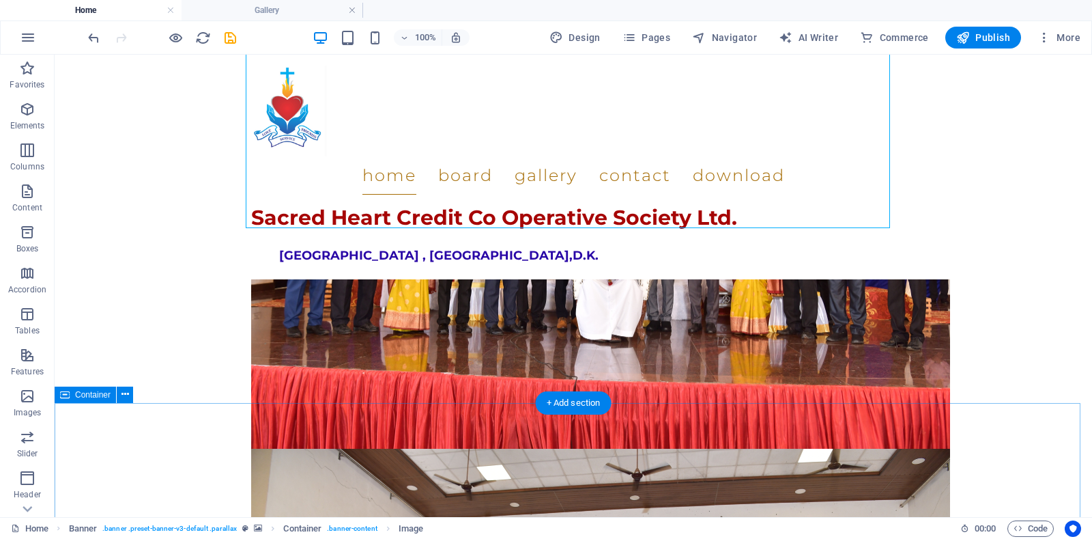
scroll to position [1907, 0]
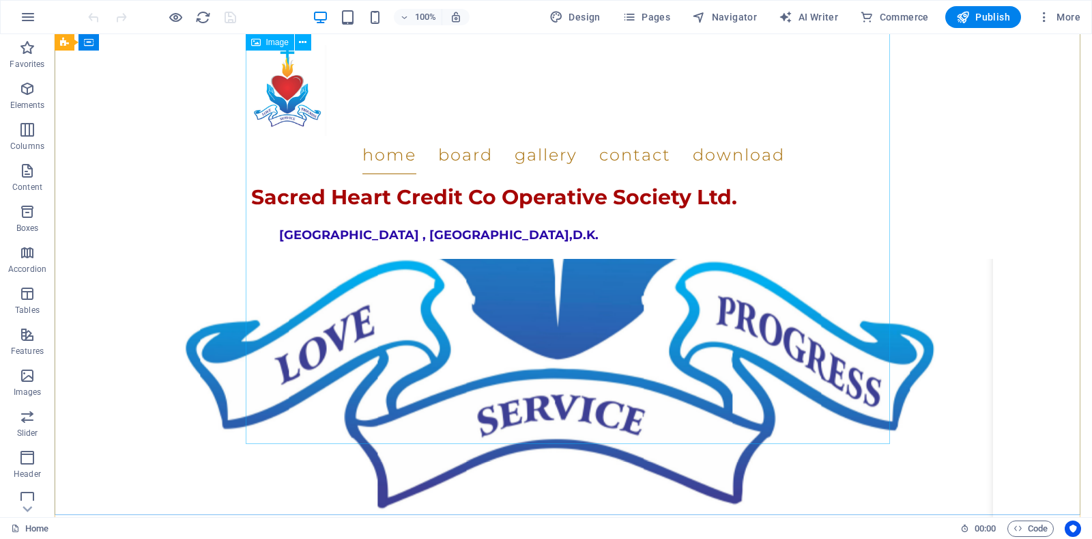
scroll to position [1060, 0]
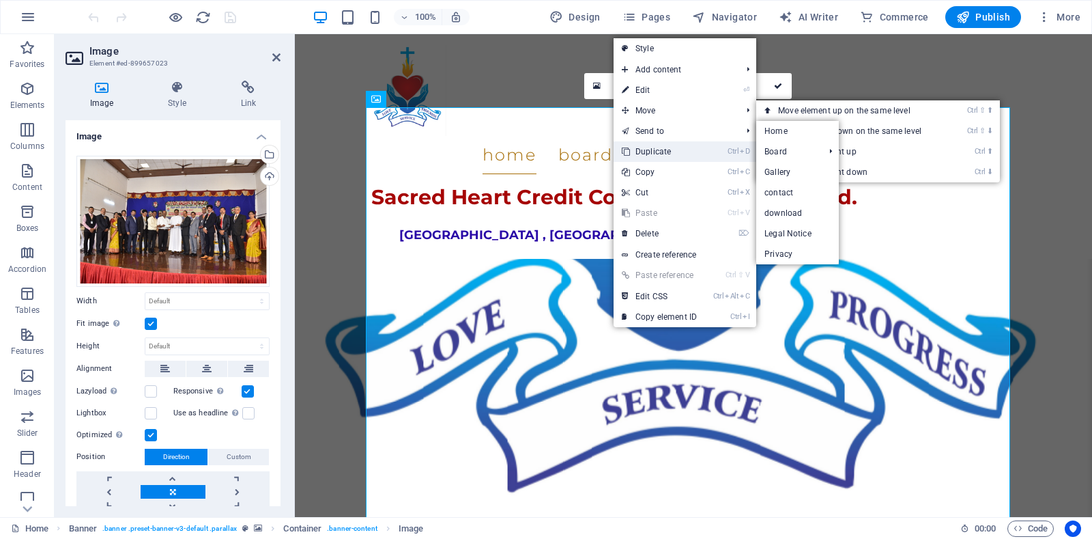
click at [660, 155] on link "Ctrl D Duplicate" at bounding box center [659, 151] width 91 height 20
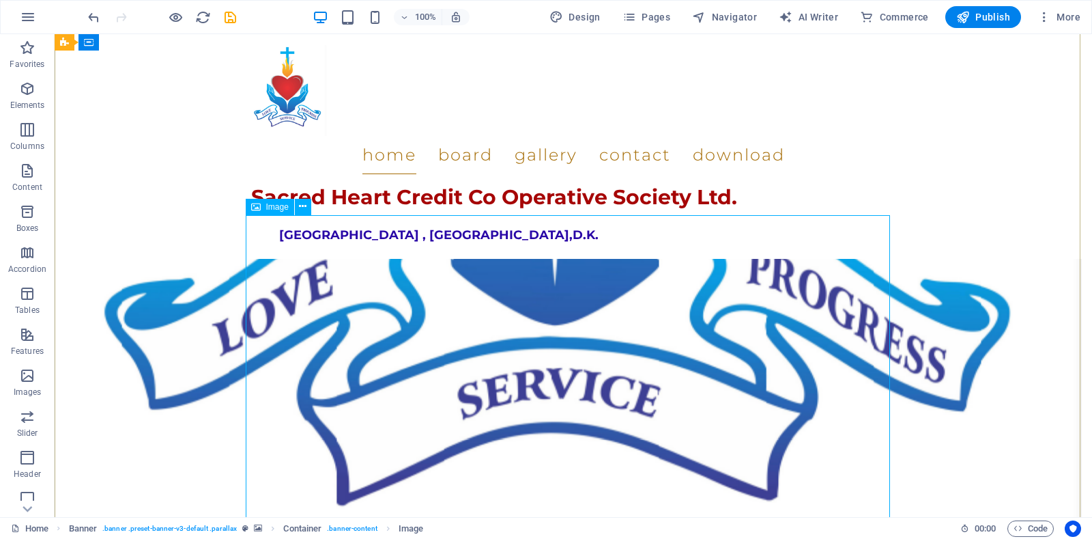
scroll to position [1467, 0]
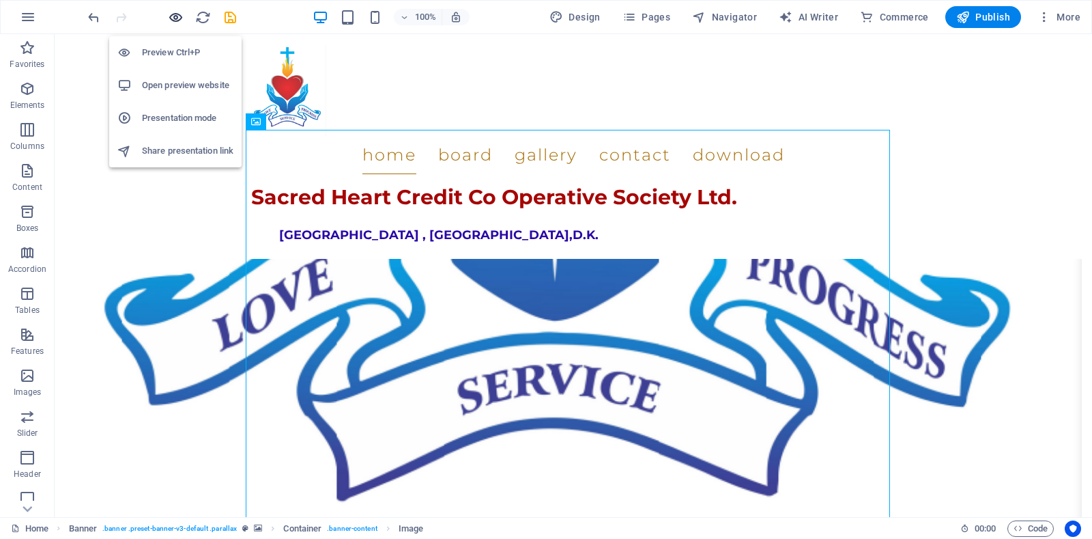
click at [182, 16] on icon "button" at bounding box center [176, 18] width 16 height 16
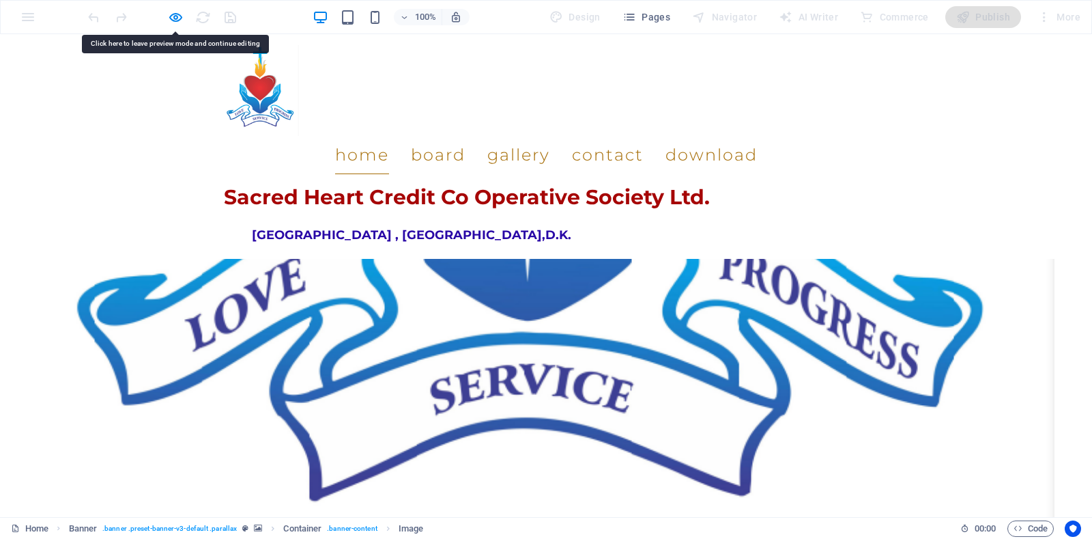
drag, startPoint x: 533, startPoint y: 335, endPoint x: 447, endPoint y: 335, distance: 85.4
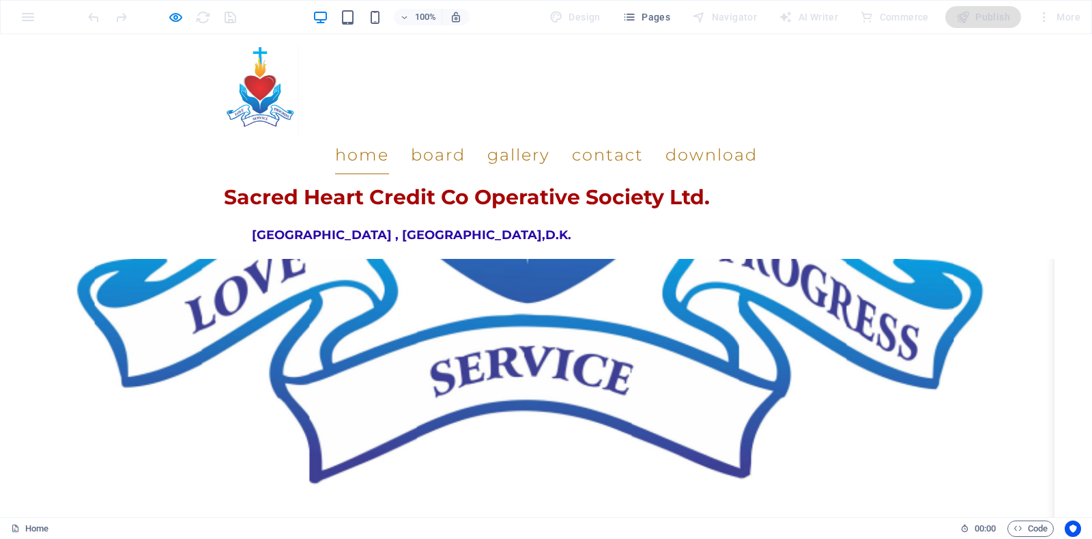
scroll to position [1536, 0]
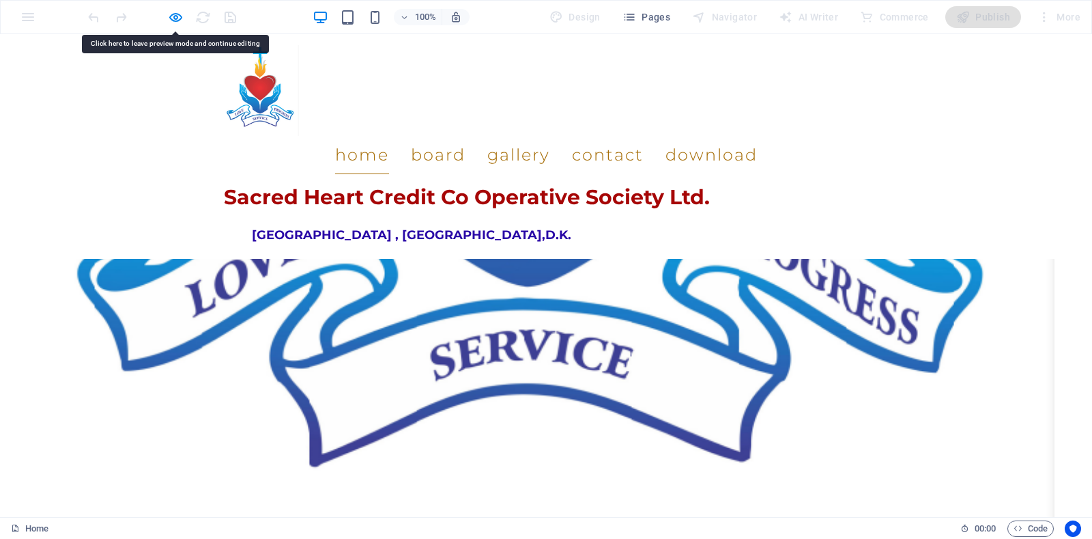
drag, startPoint x: 477, startPoint y: 335, endPoint x: 410, endPoint y: 385, distance: 83.4
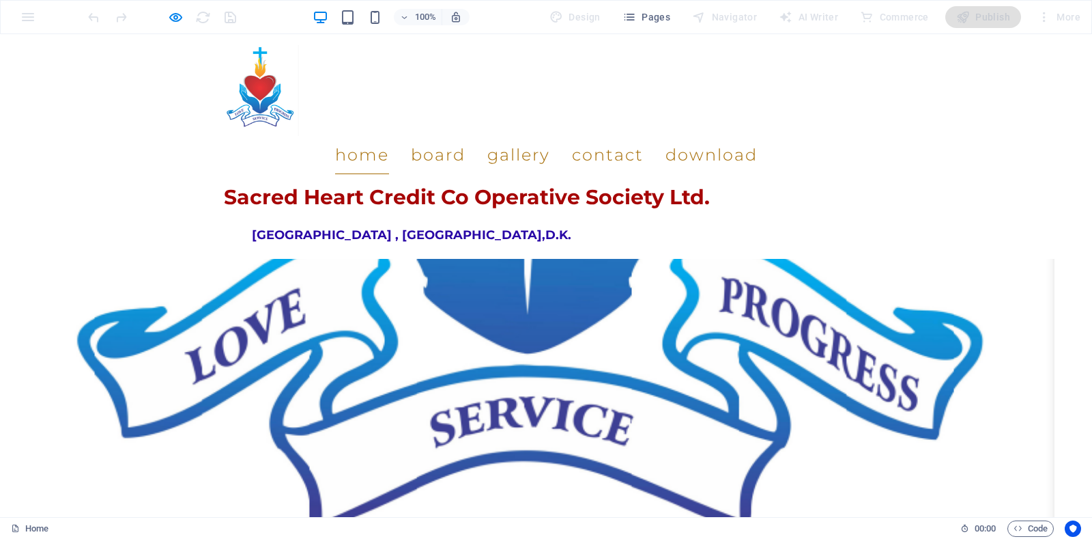
scroll to position [1399, 0]
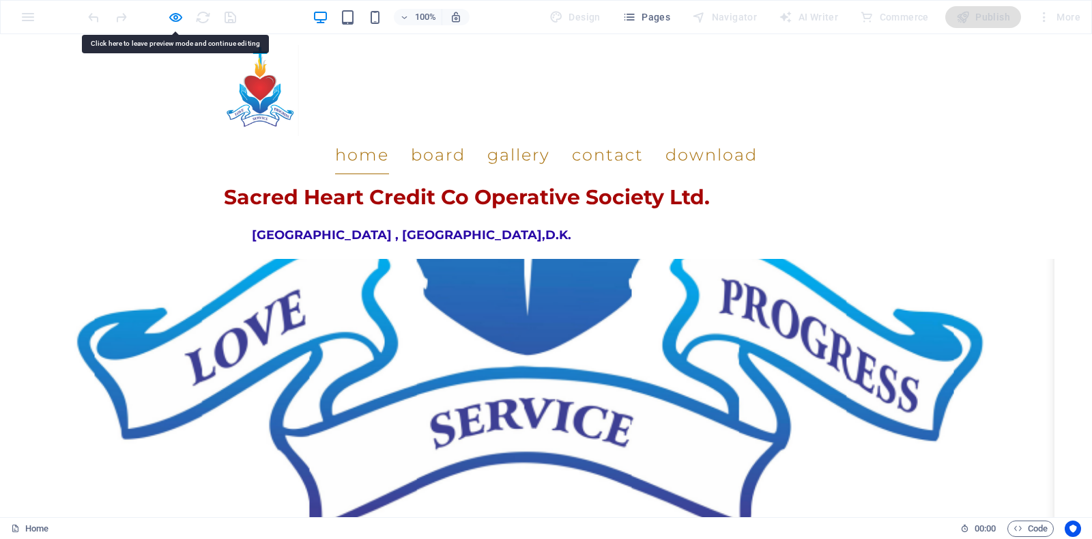
drag, startPoint x: 491, startPoint y: 368, endPoint x: 421, endPoint y: 363, distance: 69.8
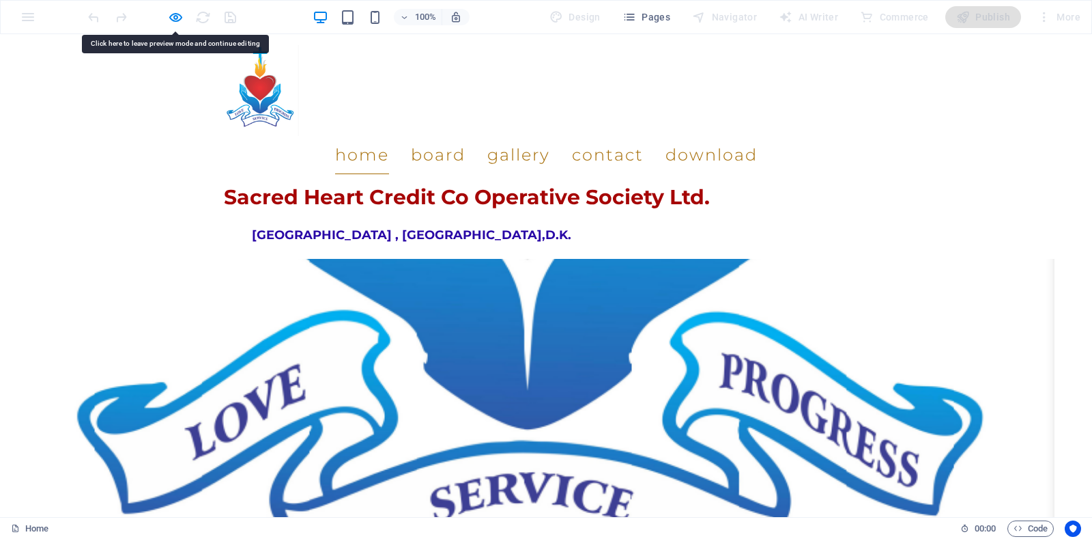
scroll to position [1262, 0]
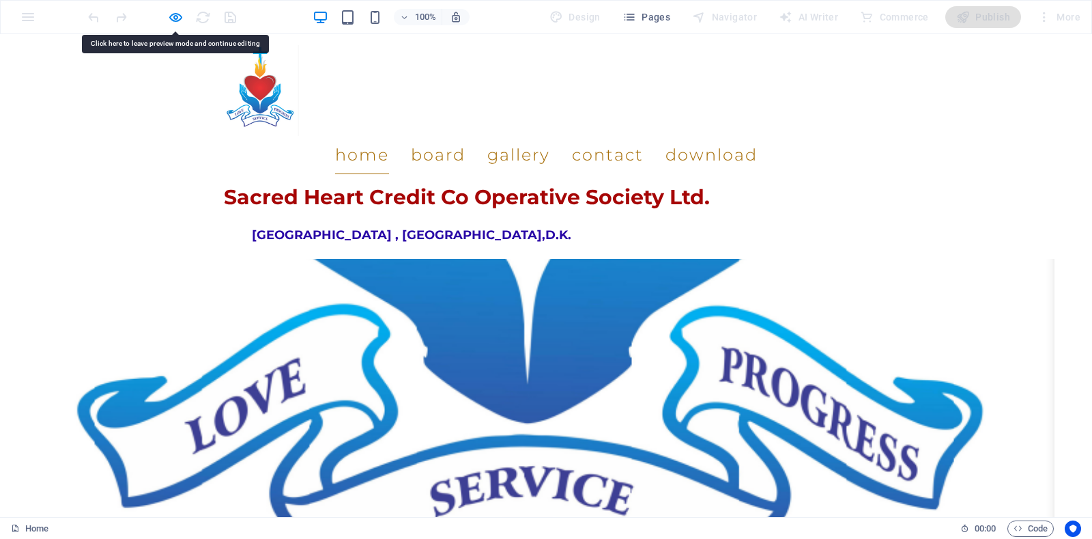
drag, startPoint x: 494, startPoint y: 413, endPoint x: 436, endPoint y: 414, distance: 57.4
drag, startPoint x: 436, startPoint y: 380, endPoint x: 173, endPoint y: 20, distance: 445.5
click at [173, 20] on icon "button" at bounding box center [176, 18] width 16 height 16
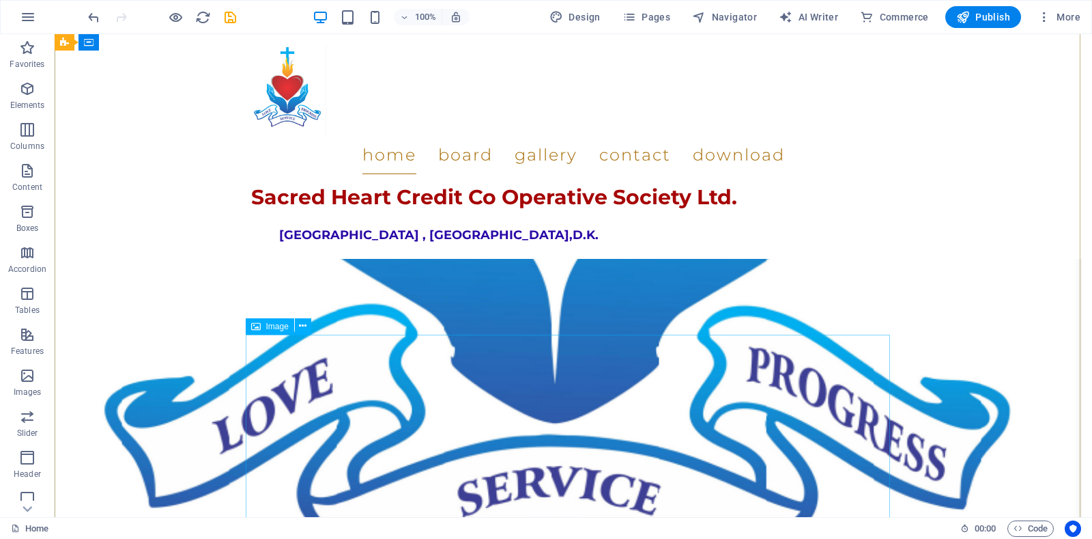
click at [299, 326] on icon at bounding box center [303, 326] width 8 height 14
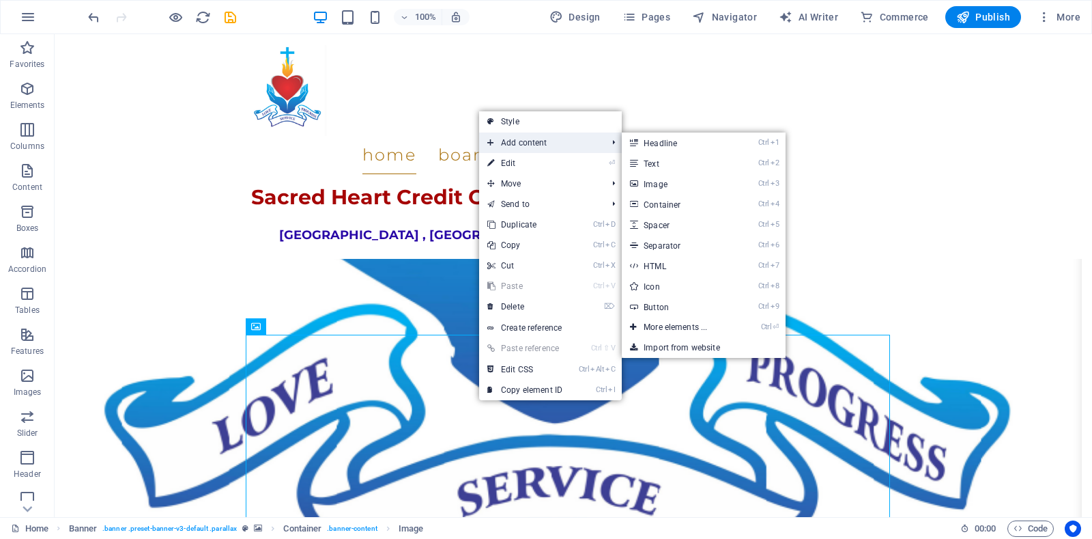
click at [537, 147] on span "Add content" at bounding box center [540, 142] width 122 height 20
click at [535, 140] on span "Add content" at bounding box center [540, 142] width 122 height 20
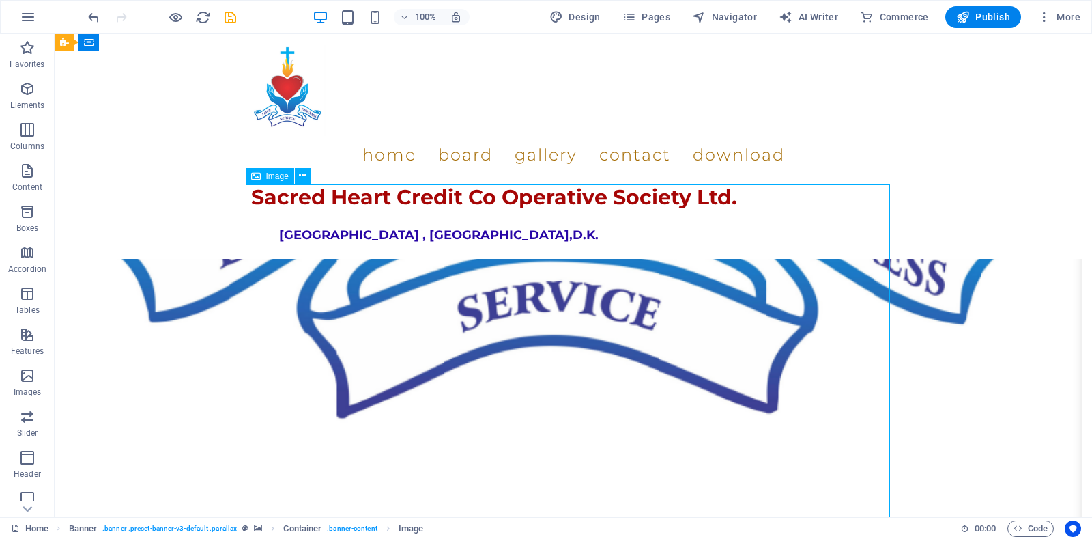
scroll to position [1399, 0]
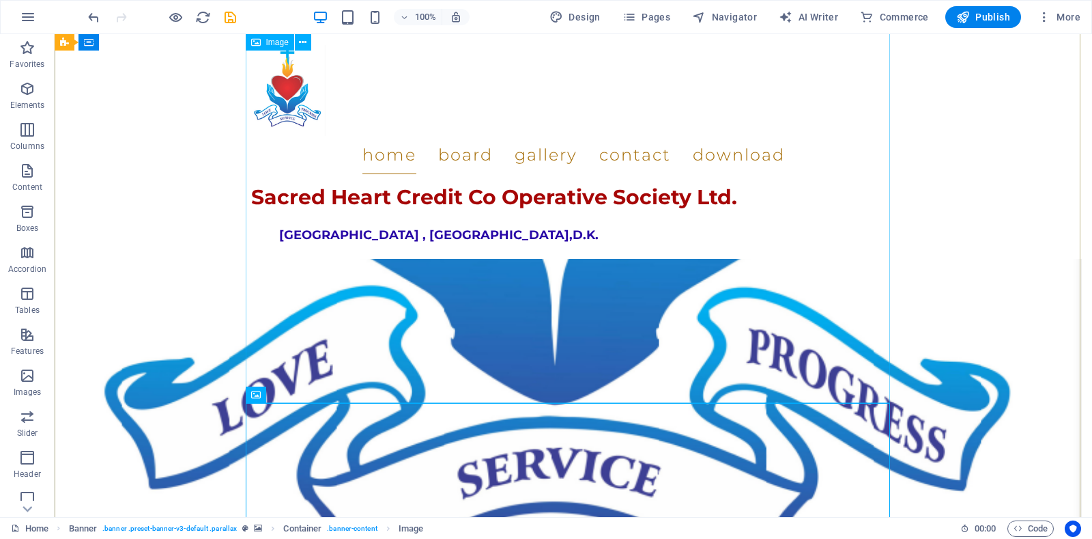
scroll to position [1194, 0]
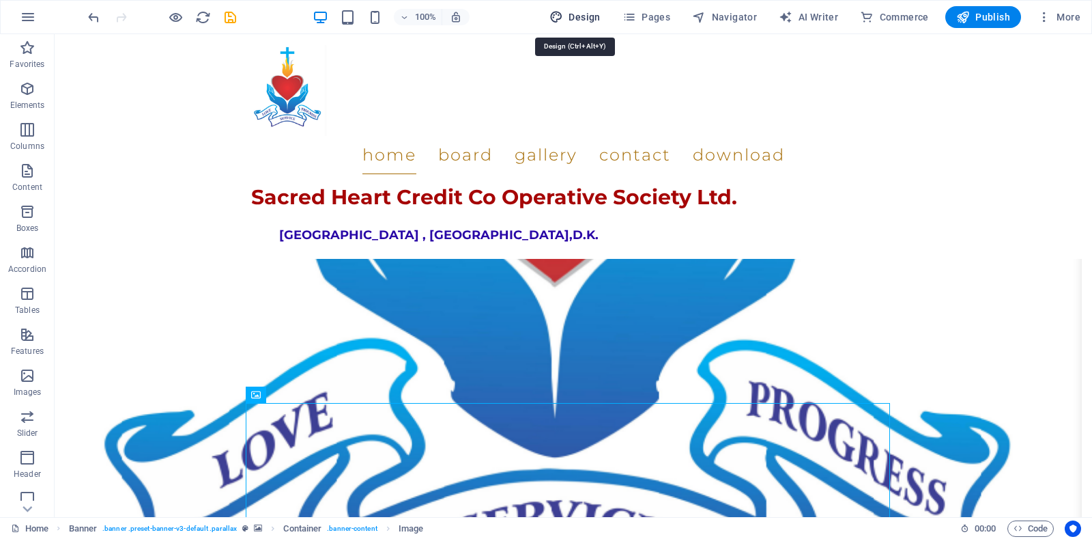
click at [574, 18] on span "Design" at bounding box center [575, 17] width 51 height 14
select select "px"
select select "300"
select select "px"
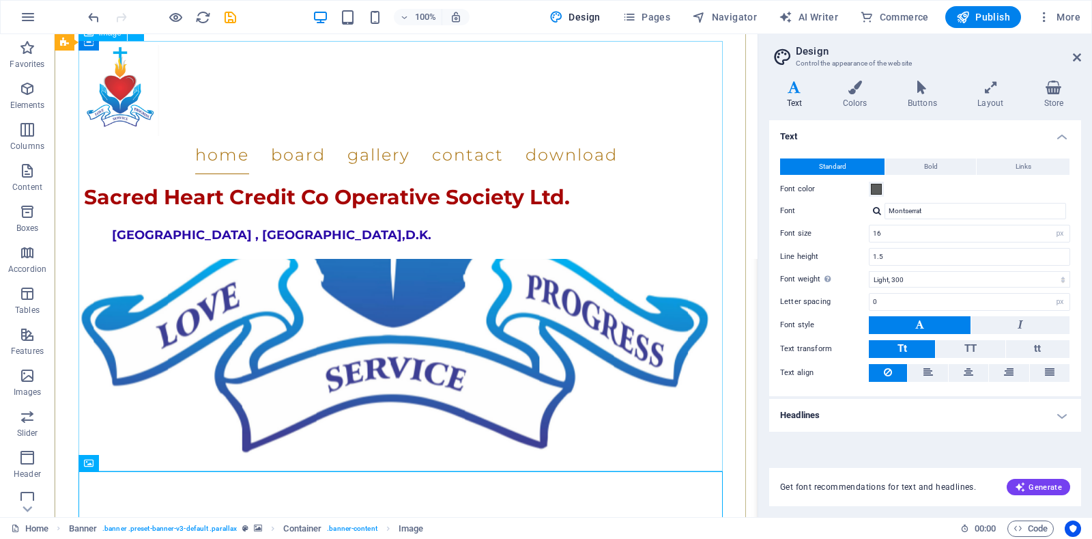
scroll to position [1127, 0]
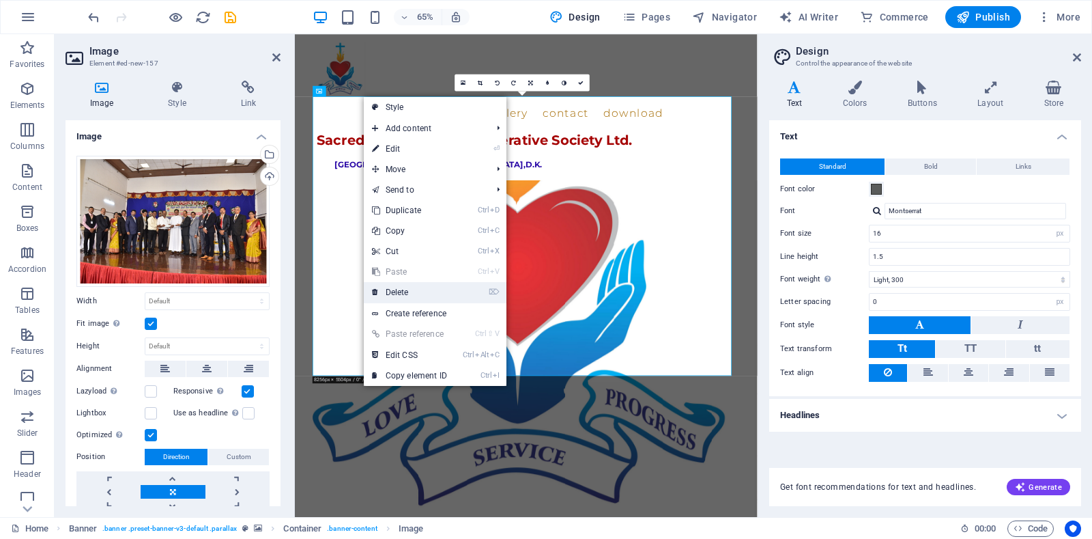
scroll to position [1467, 0]
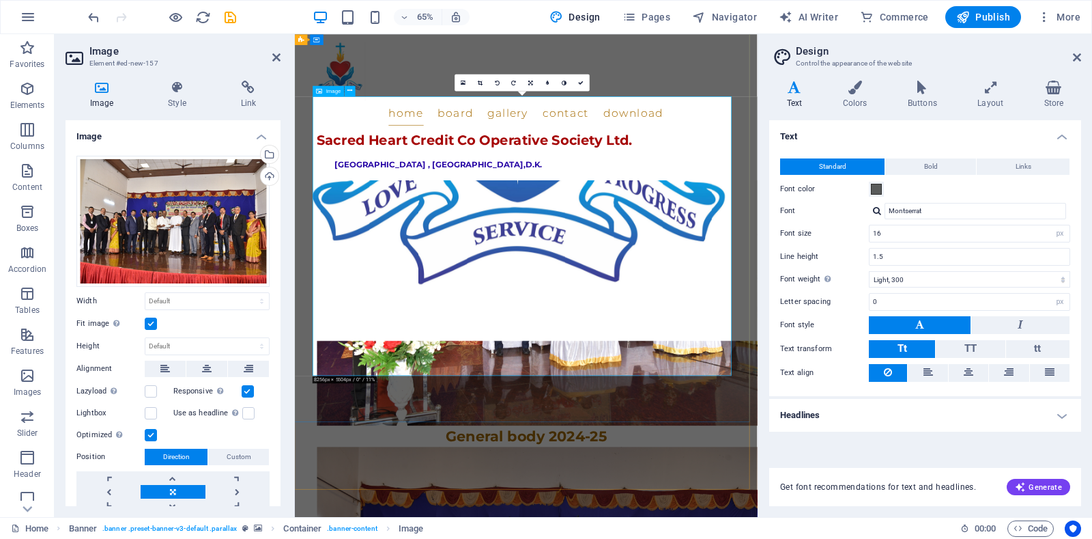
click at [184, 98] on h4 "Style" at bounding box center [179, 95] width 72 height 29
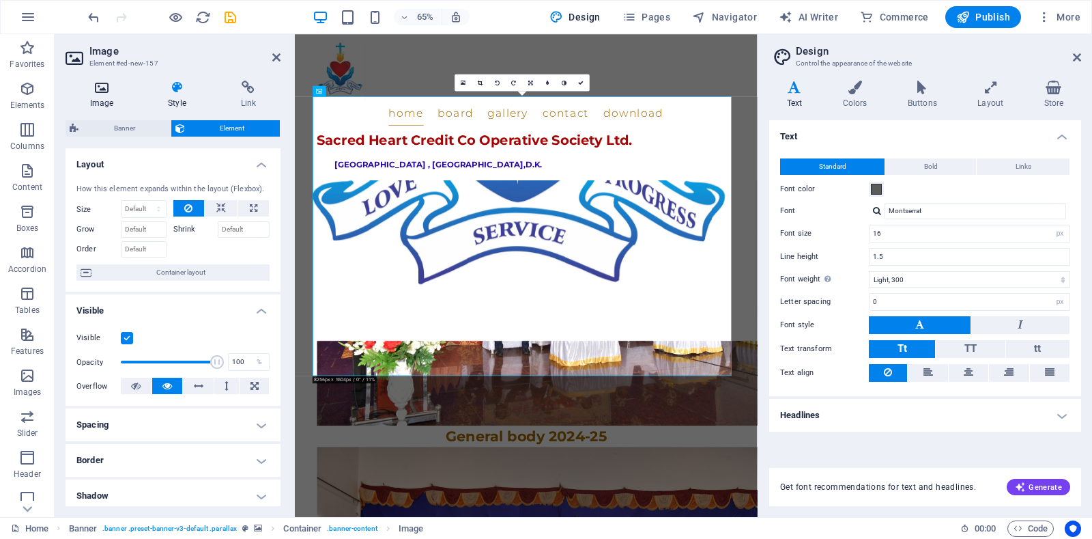
click at [107, 101] on h4 "Image" at bounding box center [105, 95] width 78 height 29
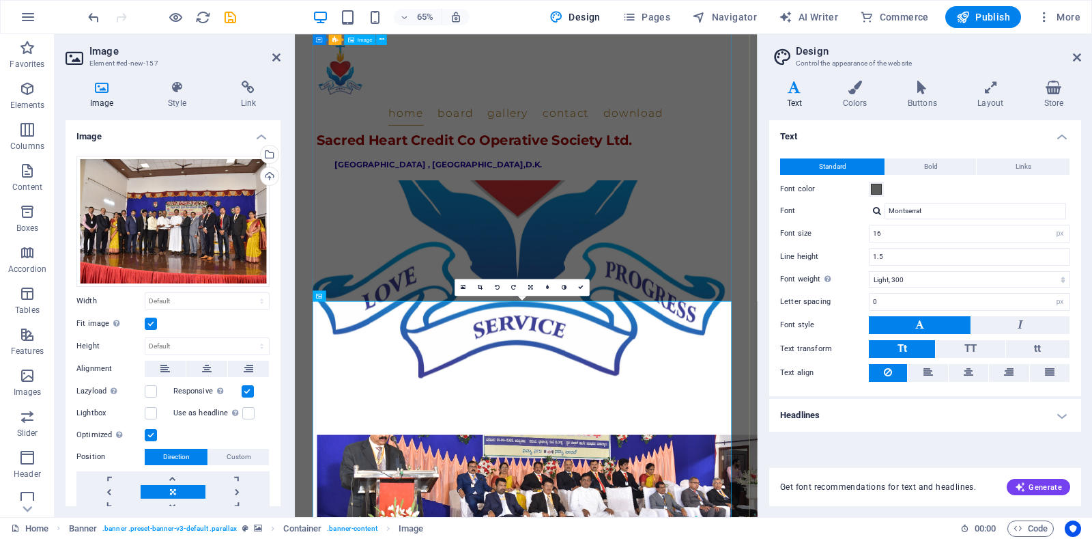
scroll to position [1126, 0]
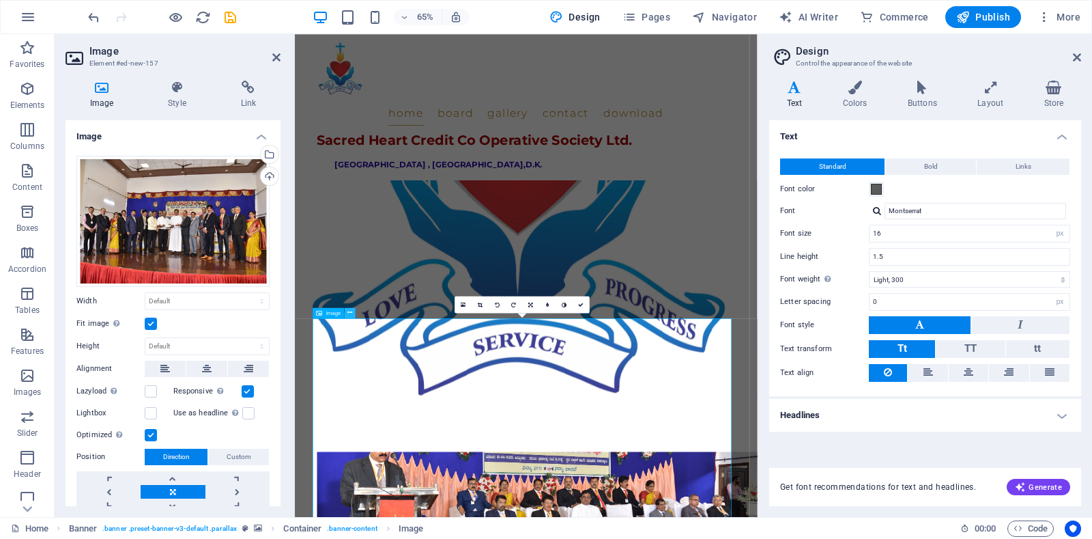
click at [348, 315] on icon at bounding box center [350, 313] width 5 height 10
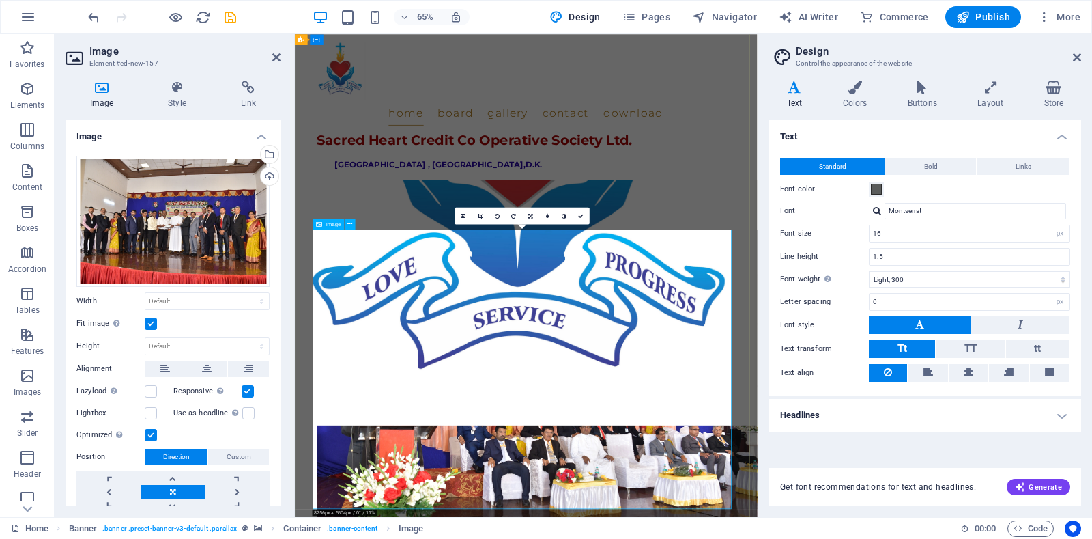
scroll to position [1194, 0]
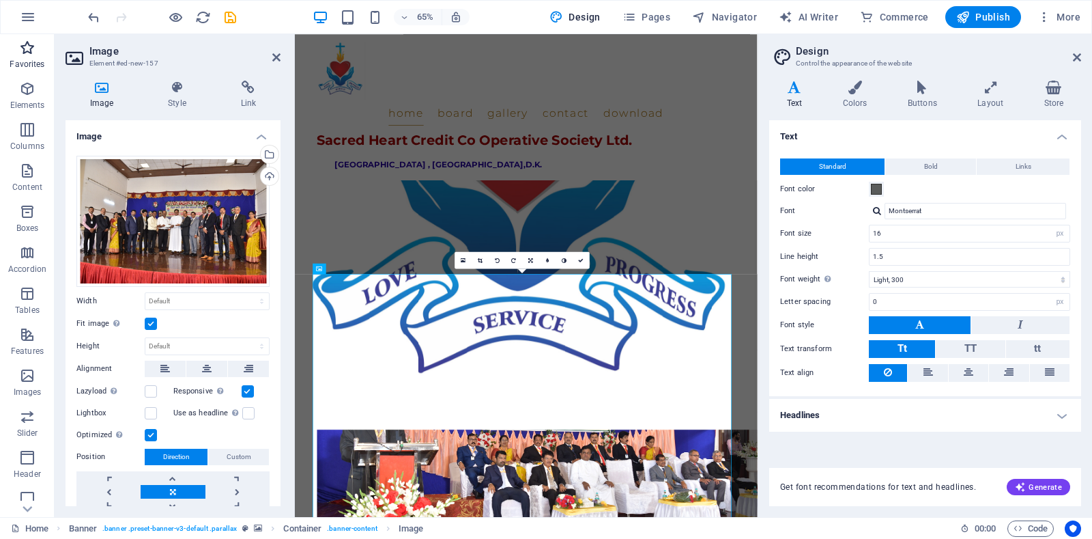
click at [23, 60] on p "Favorites" at bounding box center [27, 64] width 35 height 11
click at [23, 129] on icon "button" at bounding box center [27, 130] width 16 height 16
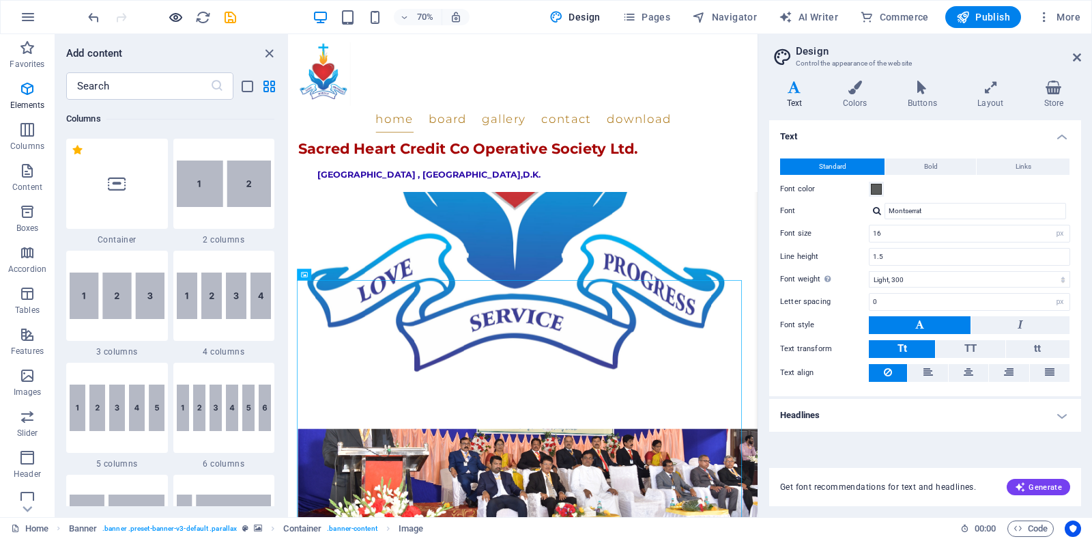
scroll to position [676, 0]
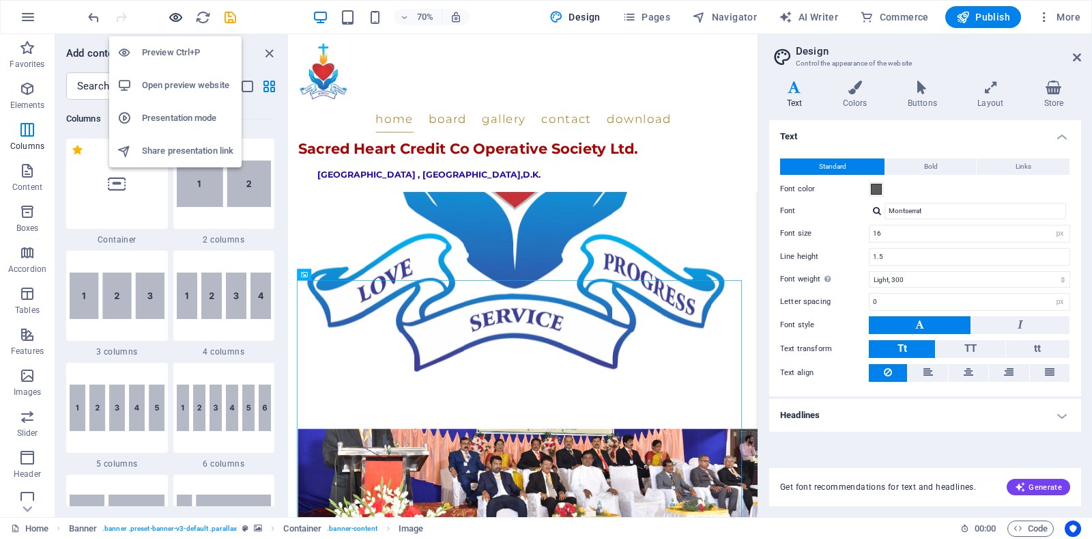
click at [175, 13] on icon "button" at bounding box center [176, 18] width 16 height 16
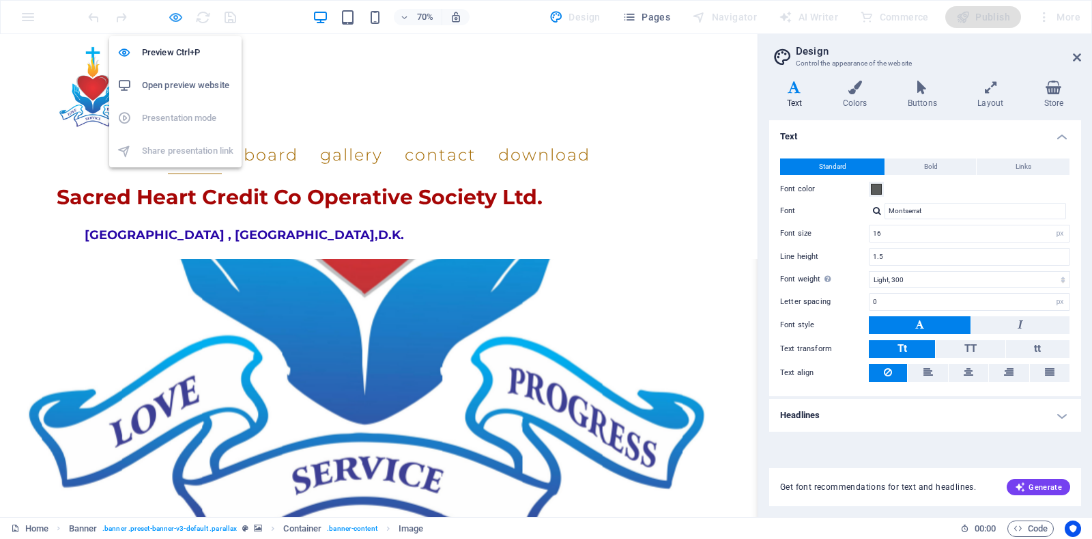
click at [175, 13] on icon "button" at bounding box center [176, 18] width 16 height 16
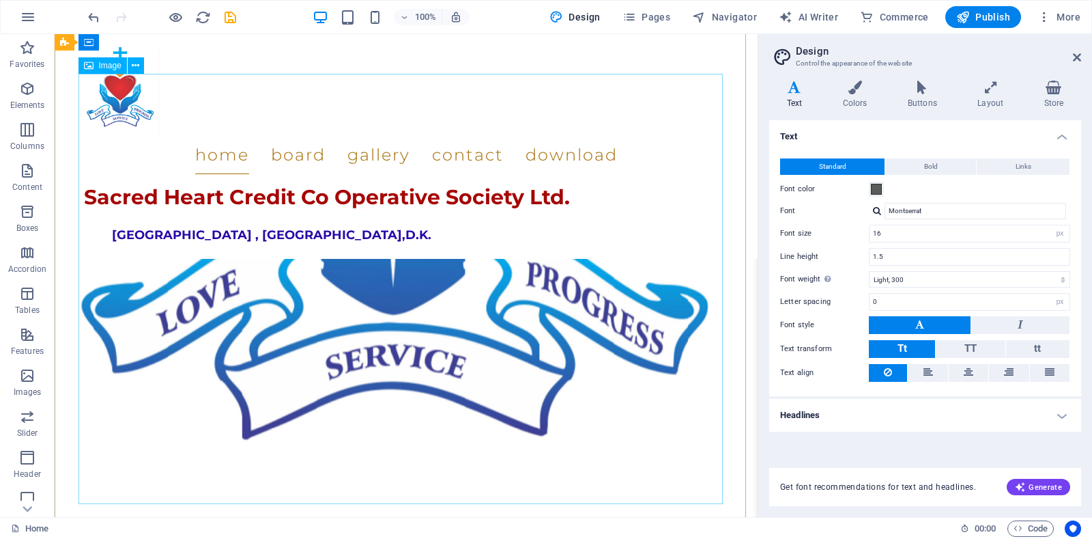
scroll to position [1297, 0]
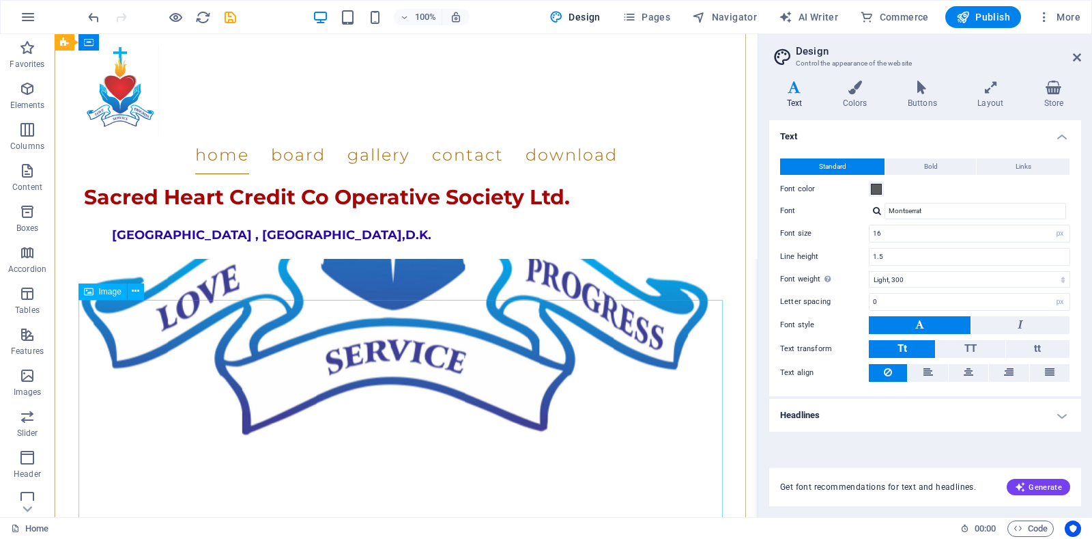
click at [110, 292] on span "Image" at bounding box center [110, 291] width 23 height 8
click at [141, 290] on button at bounding box center [136, 291] width 16 height 16
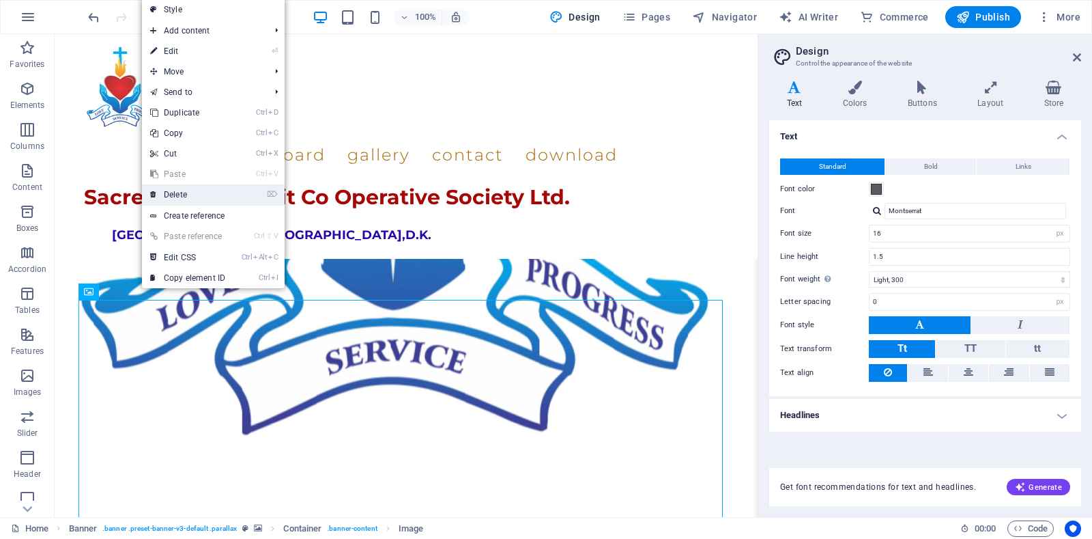
click at [164, 195] on link "⌦ Delete" at bounding box center [187, 194] width 91 height 20
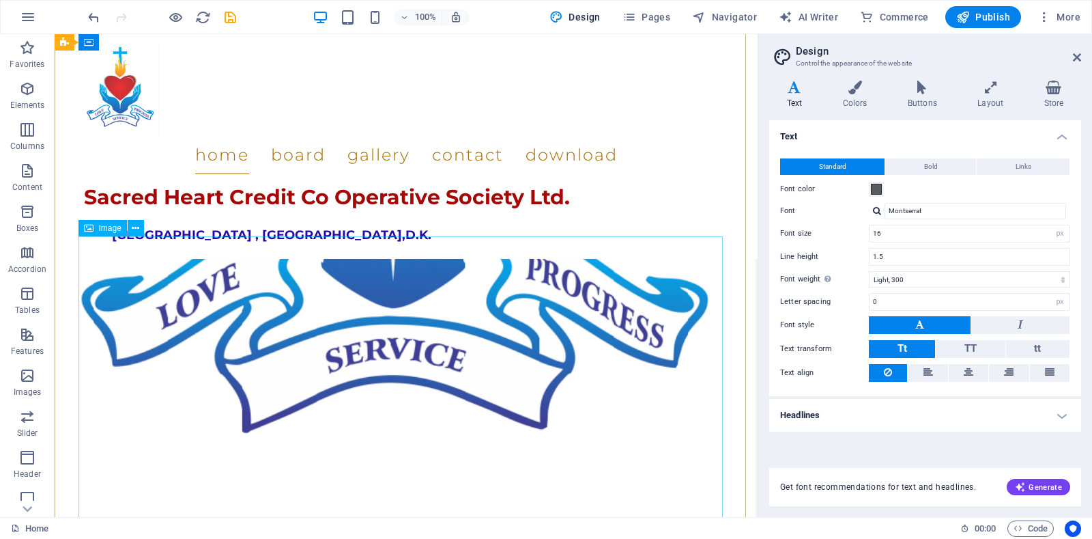
scroll to position [1024, 0]
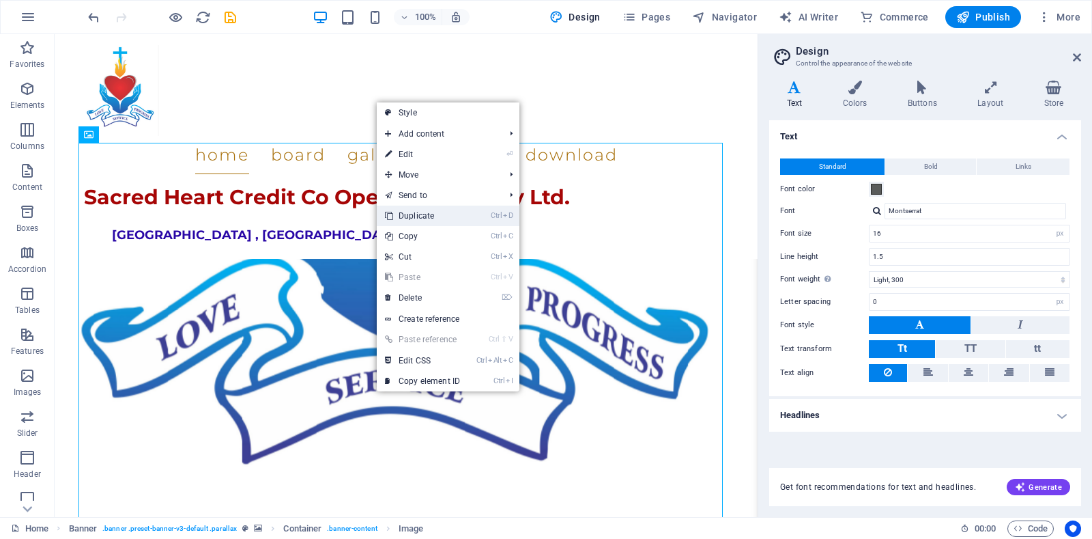
click at [444, 215] on link "Ctrl D Duplicate" at bounding box center [422, 216] width 91 height 20
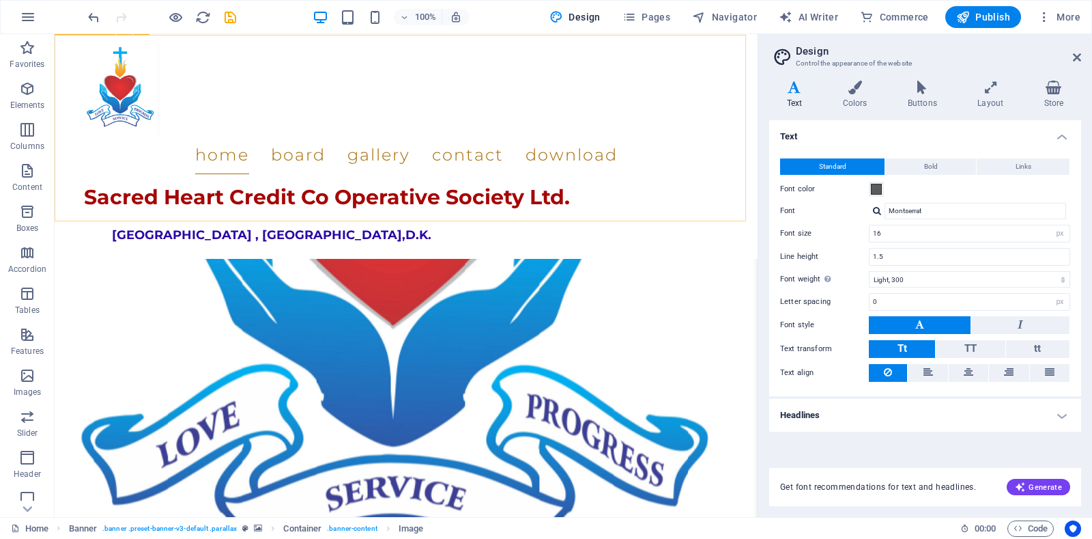
scroll to position [1536, 0]
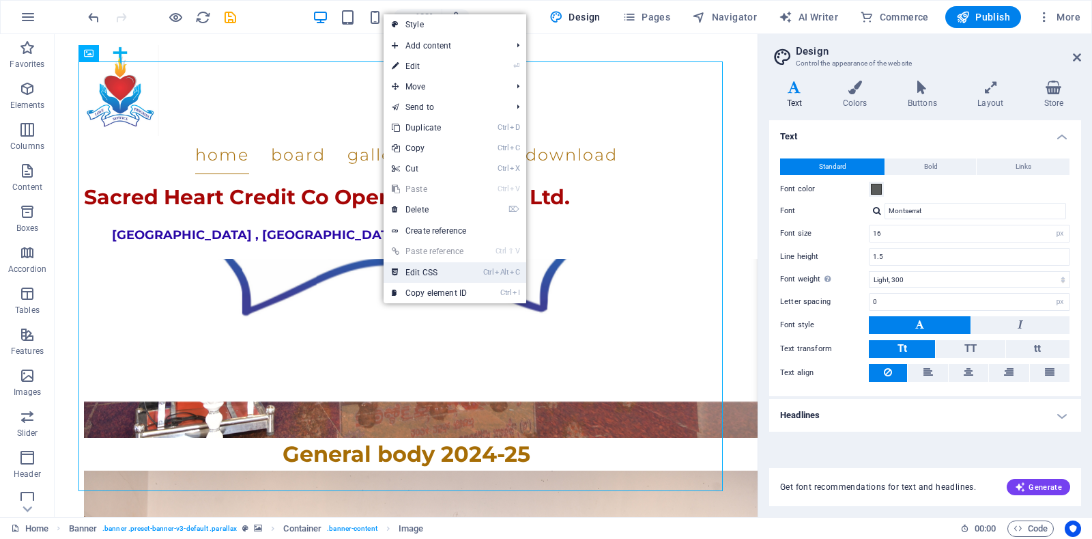
click at [447, 277] on link "Ctrl Alt C Edit CSS" at bounding box center [429, 272] width 91 height 20
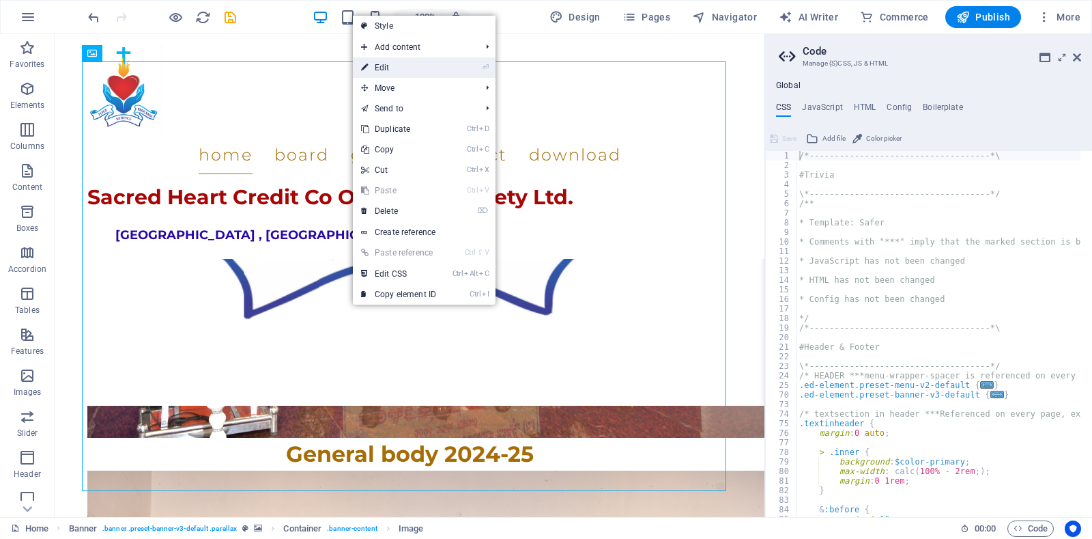
drag, startPoint x: 389, startPoint y: 71, endPoint x: 135, endPoint y: 51, distance: 255.5
click at [389, 70] on link "⏎ Edit" at bounding box center [398, 67] width 91 height 20
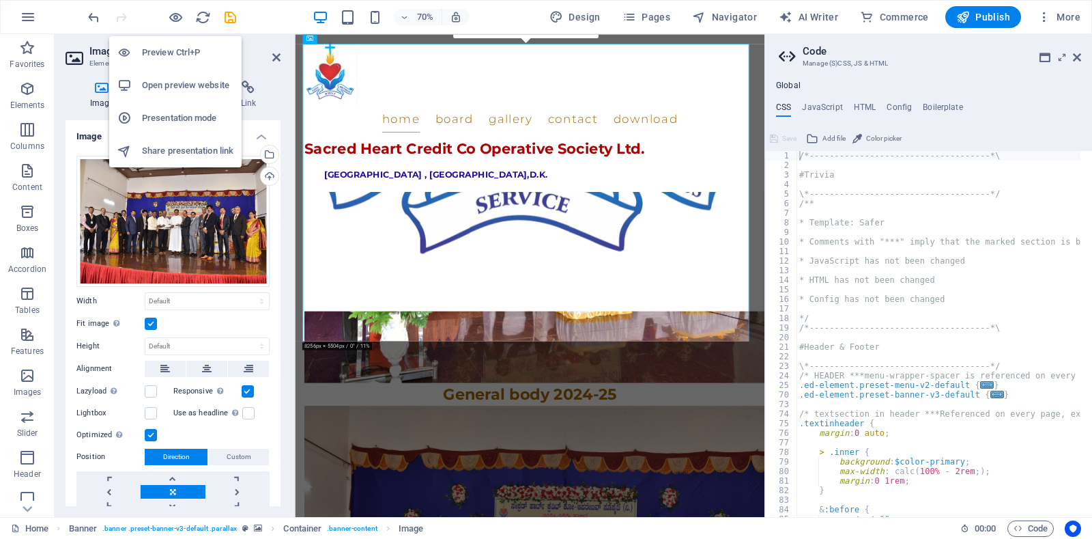
drag, startPoint x: 177, startPoint y: 13, endPoint x: 181, endPoint y: 54, distance: 41.2
click at [181, 54] on body "Sacred Heart Society Ltd Home Favorites Elements Columns Content Boxes Accordio…" at bounding box center [546, 269] width 1092 height 539
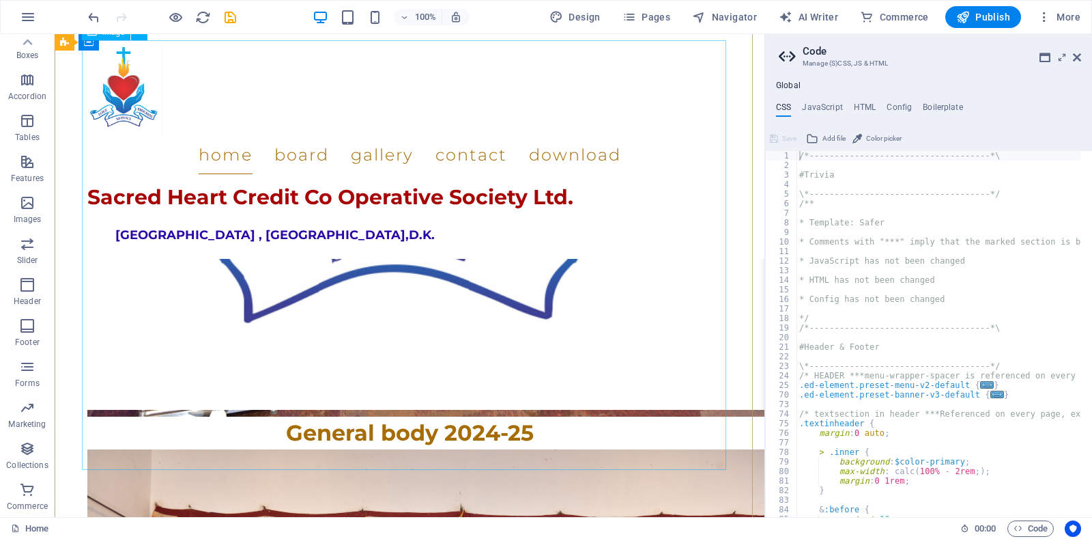
scroll to position [1672, 0]
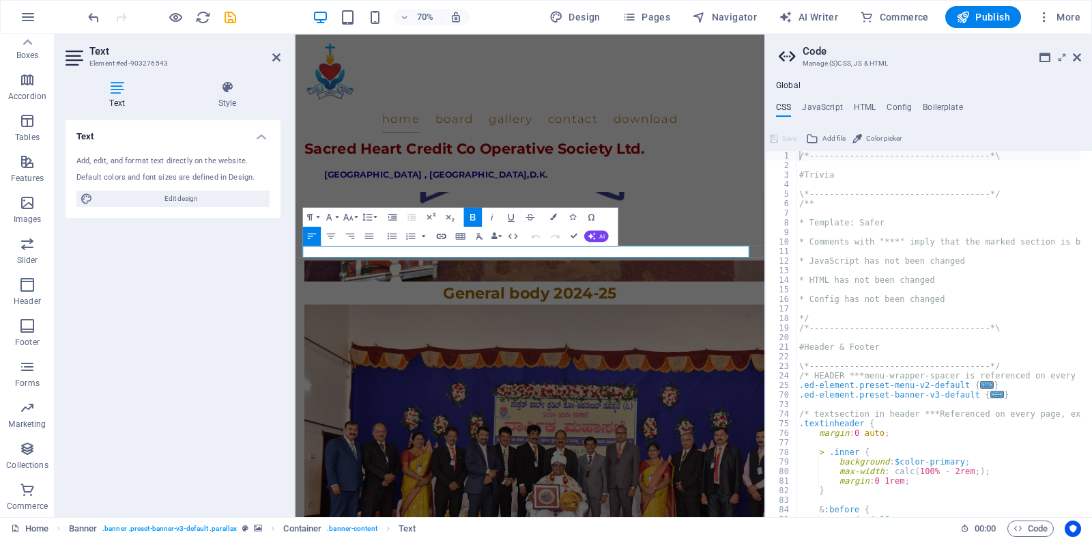
click at [440, 235] on icon "button" at bounding box center [442, 236] width 12 height 12
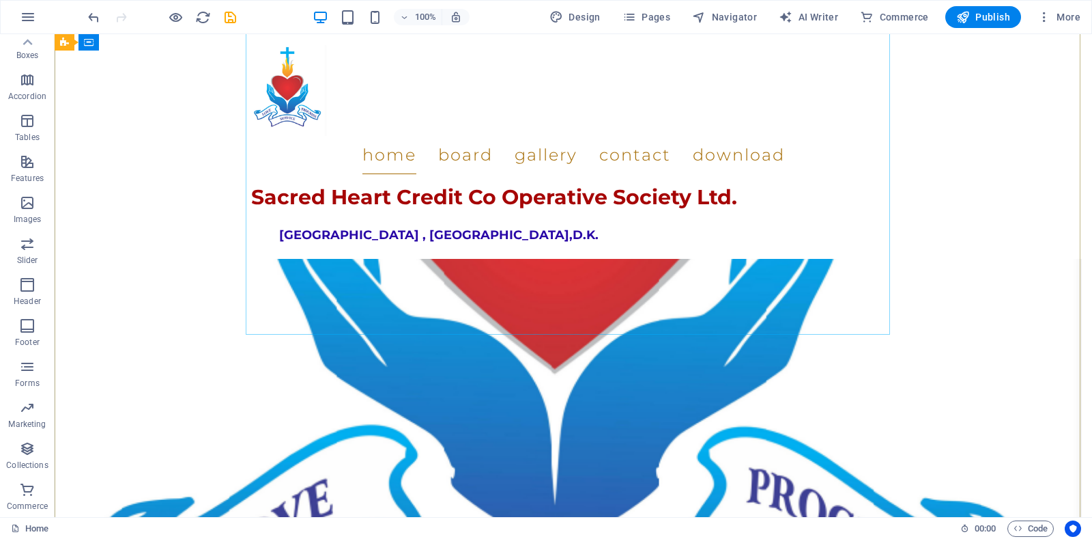
scroll to position [1262, 0]
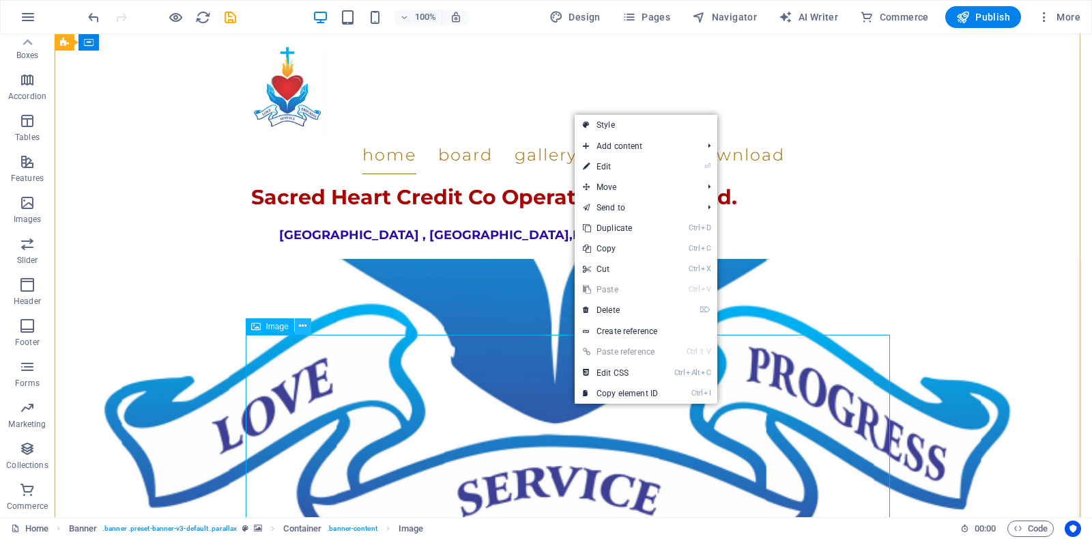
click at [305, 326] on icon at bounding box center [303, 326] width 8 height 14
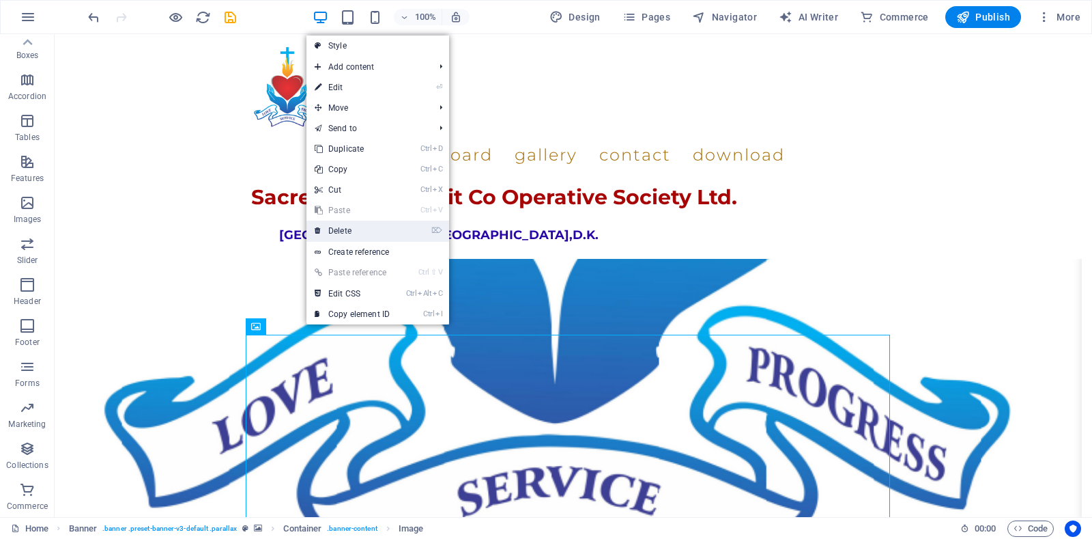
click at [378, 227] on link "⌦ Delete" at bounding box center [352, 231] width 91 height 20
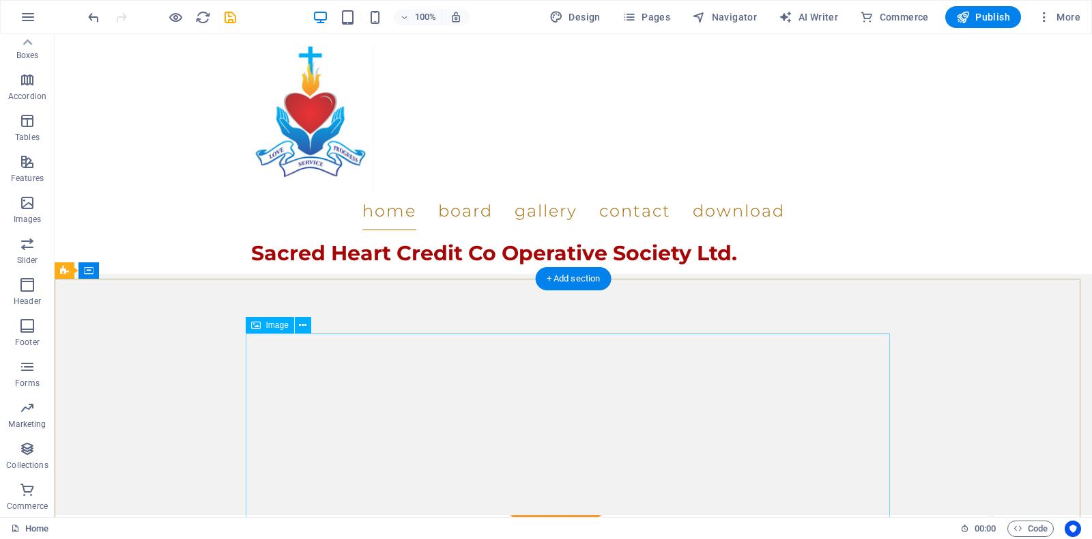
scroll to position [0, 0]
